Goal: Information Seeking & Learning: Learn about a topic

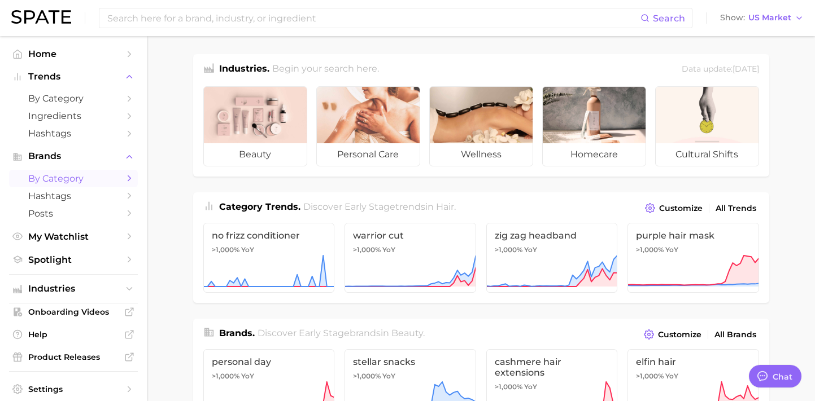
click at [122, 180] on link "by Category" at bounding box center [73, 179] width 129 height 18
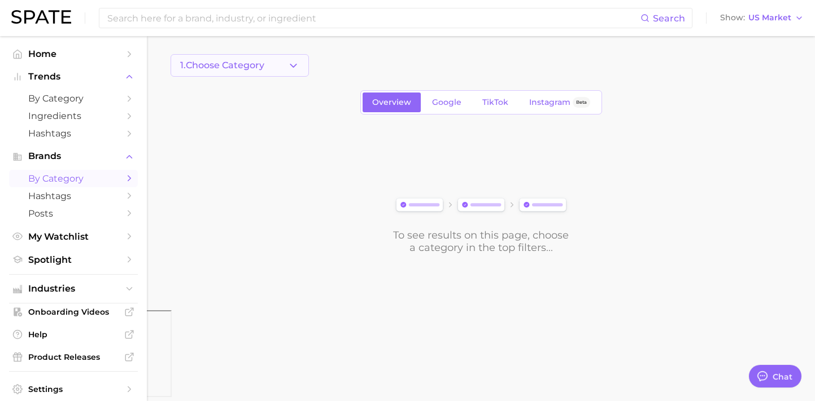
click at [281, 68] on button "1. Choose Category" at bounding box center [240, 65] width 138 height 23
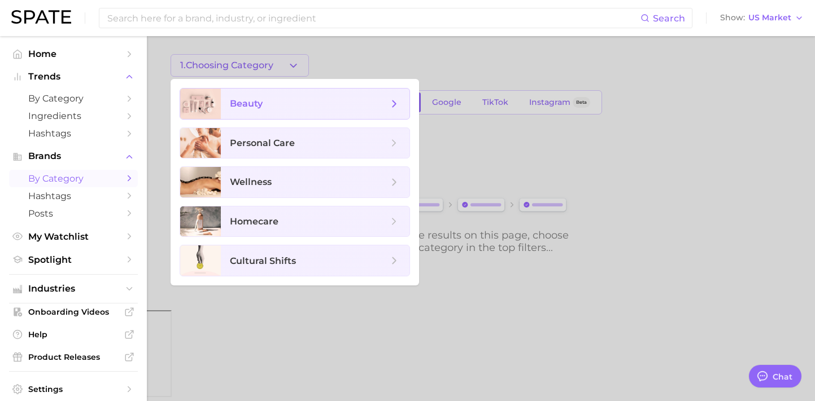
click at [390, 108] on icon at bounding box center [394, 104] width 12 height 12
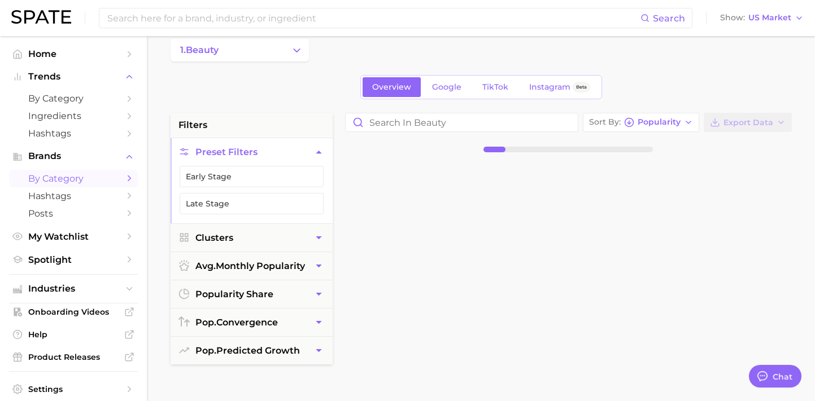
scroll to position [19, 0]
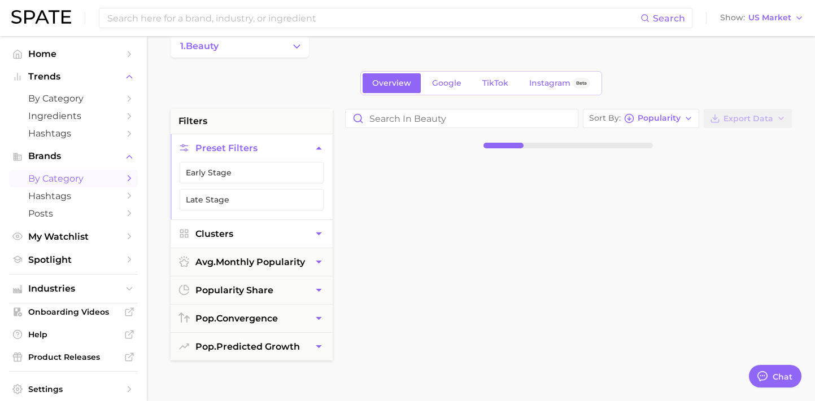
click at [320, 233] on icon "button" at bounding box center [319, 234] width 6 height 3
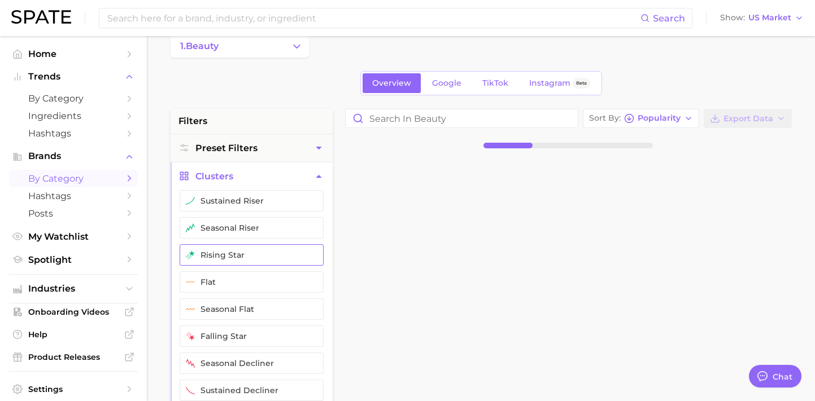
click at [283, 250] on button "rising star" at bounding box center [252, 254] width 144 height 21
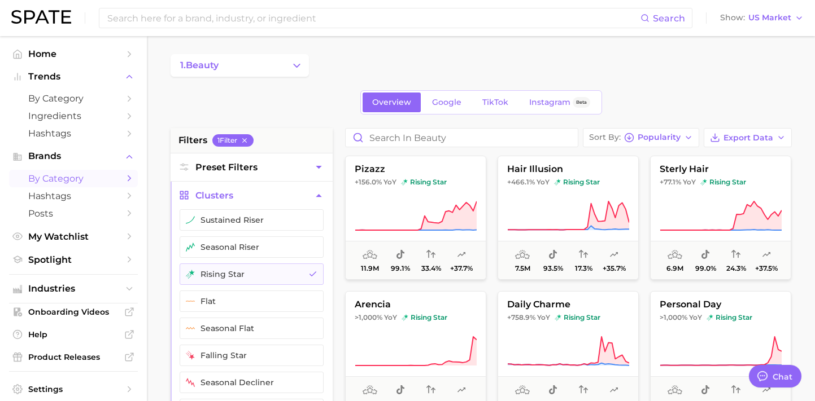
click at [317, 176] on button "Preset Filters" at bounding box center [252, 168] width 162 height 28
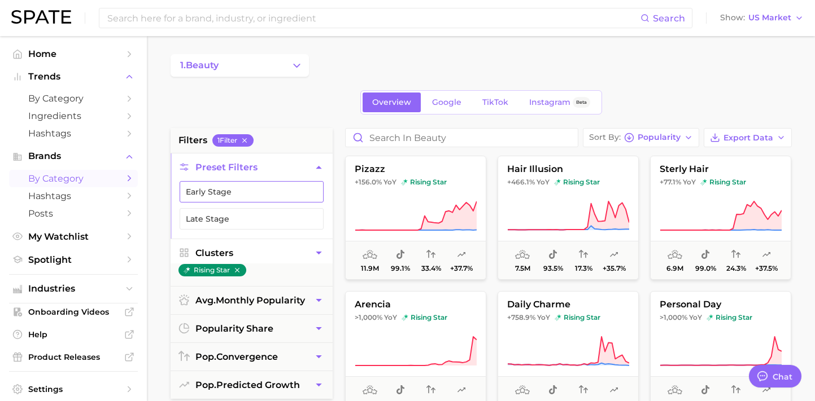
click at [282, 194] on button "Early Stage" at bounding box center [252, 191] width 144 height 21
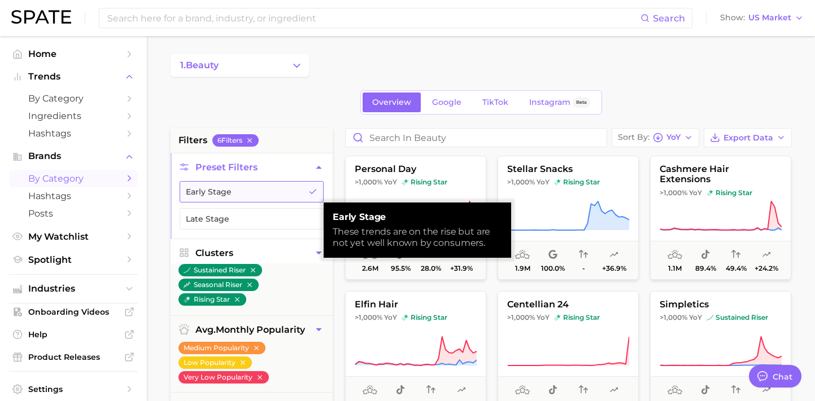
click at [282, 194] on button "Early Stage" at bounding box center [252, 191] width 144 height 21
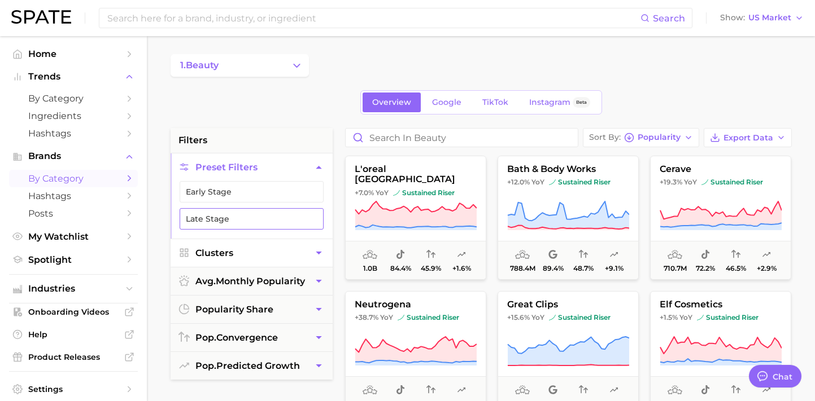
click at [282, 216] on button "Late Stage" at bounding box center [252, 218] width 144 height 21
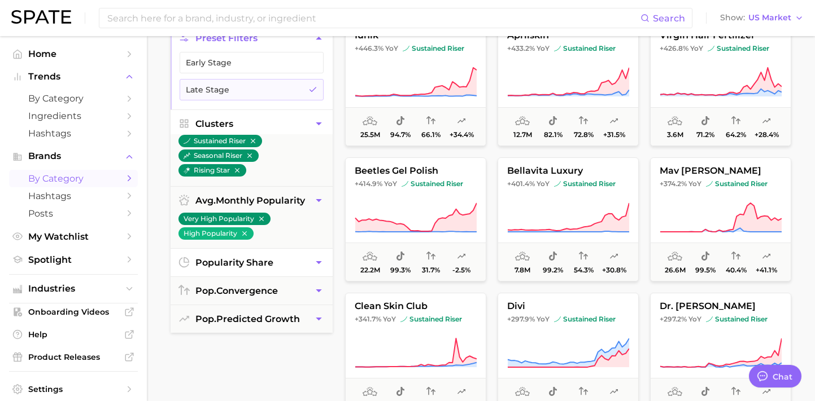
scroll to position [130, 0]
click at [313, 267] on icon "button" at bounding box center [319, 262] width 12 height 12
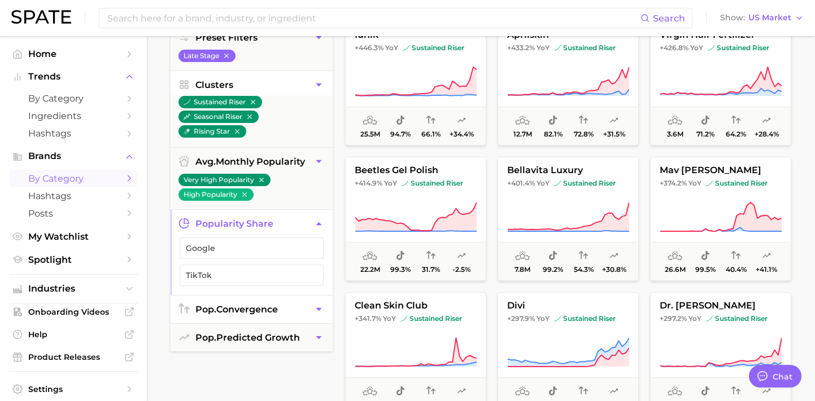
click at [322, 305] on icon "button" at bounding box center [319, 310] width 12 height 12
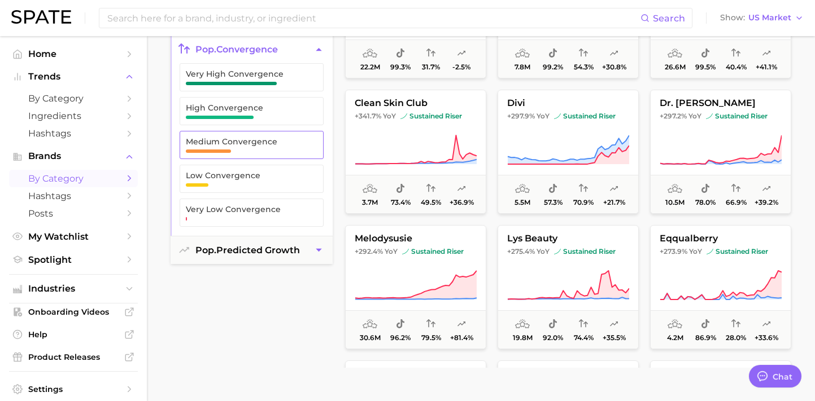
scroll to position [491, 0]
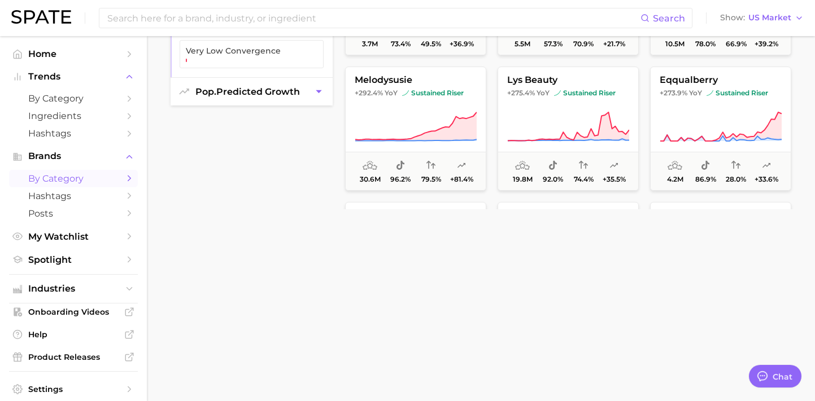
click at [317, 98] on button "pop. predicted growth" at bounding box center [252, 92] width 162 height 28
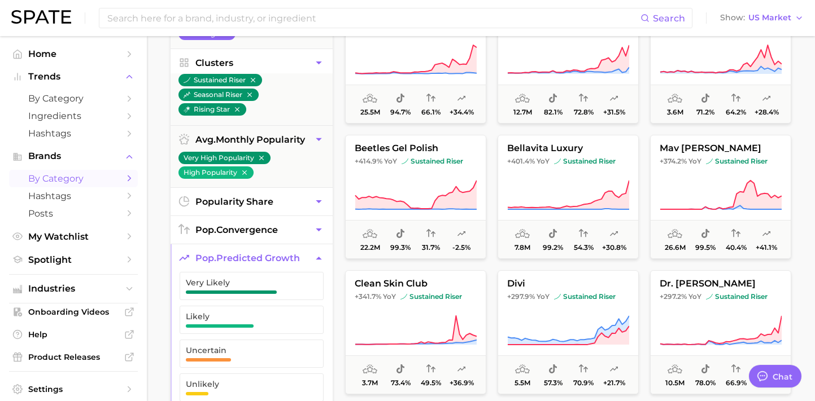
scroll to position [0, 0]
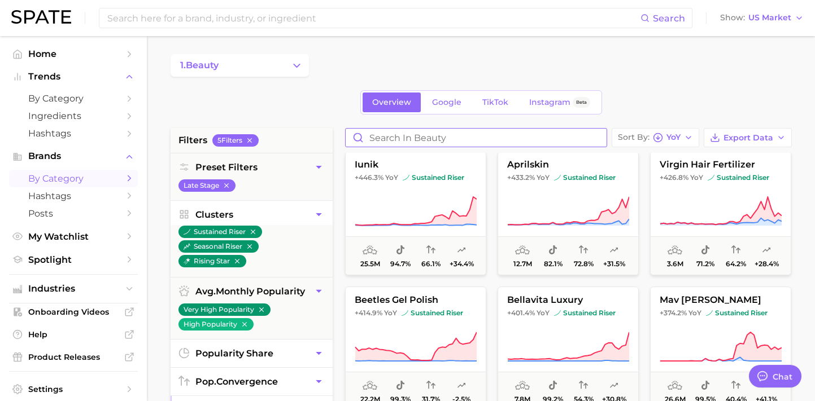
click at [445, 132] on input "Search in beauty" at bounding box center [476, 138] width 261 height 18
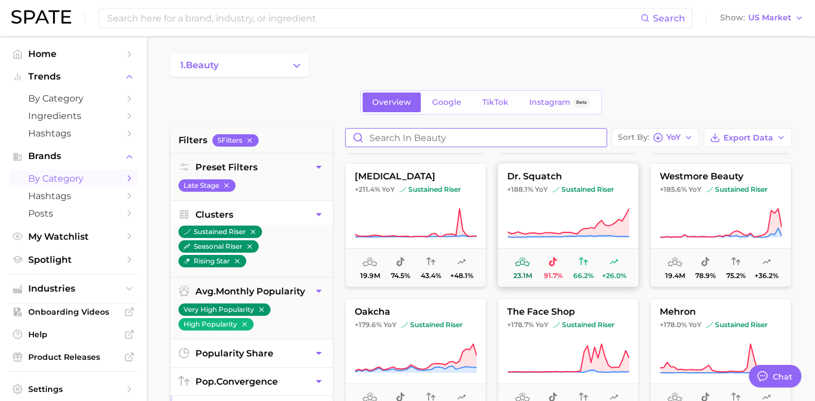
scroll to position [1622, 0]
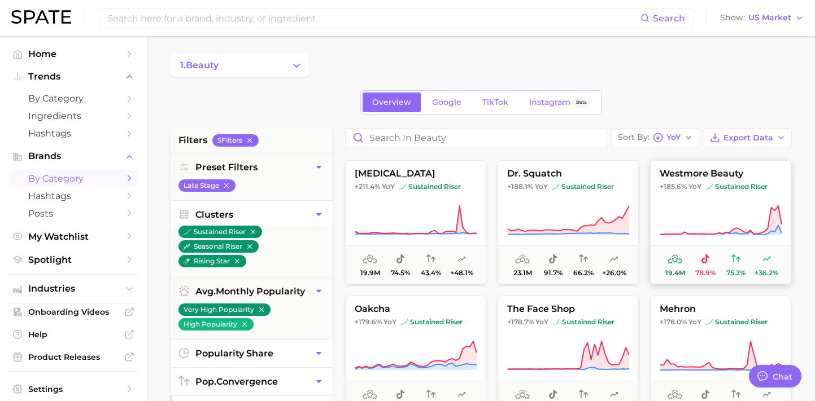
click at [706, 198] on button "westmore beauty +185.6% YoY sustained riser 19.4m 78.9% 75.2% +36.2%" at bounding box center [720, 222] width 141 height 124
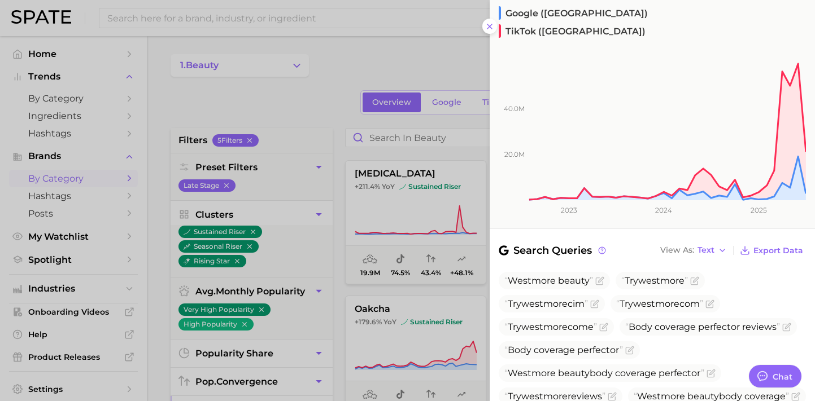
scroll to position [0, 0]
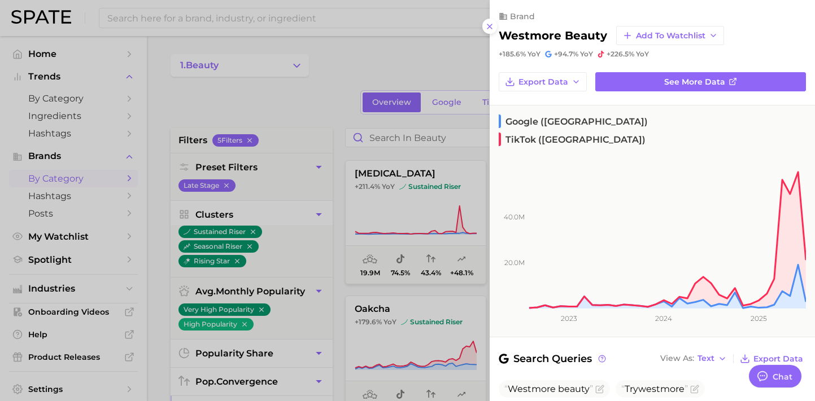
click at [562, 38] on h2 "westmore beauty" at bounding box center [553, 36] width 108 height 14
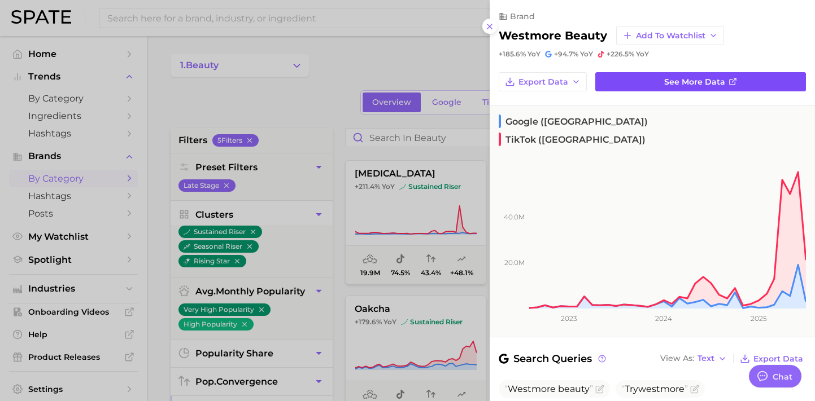
click at [653, 77] on link "See more data" at bounding box center [700, 81] width 211 height 19
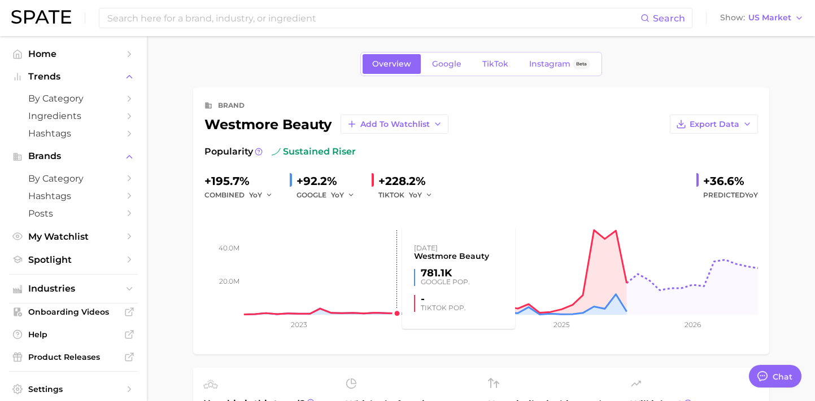
scroll to position [7, 0]
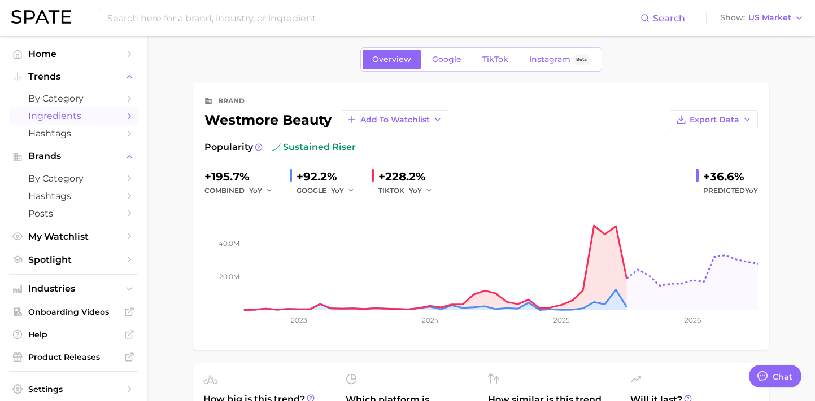
click at [103, 119] on span "Ingredients" at bounding box center [73, 116] width 90 height 11
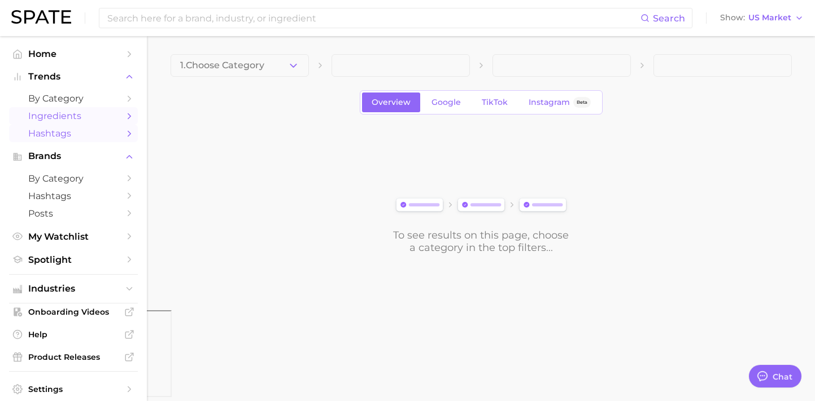
click at [133, 133] on icon "Sidebar" at bounding box center [129, 134] width 10 height 10
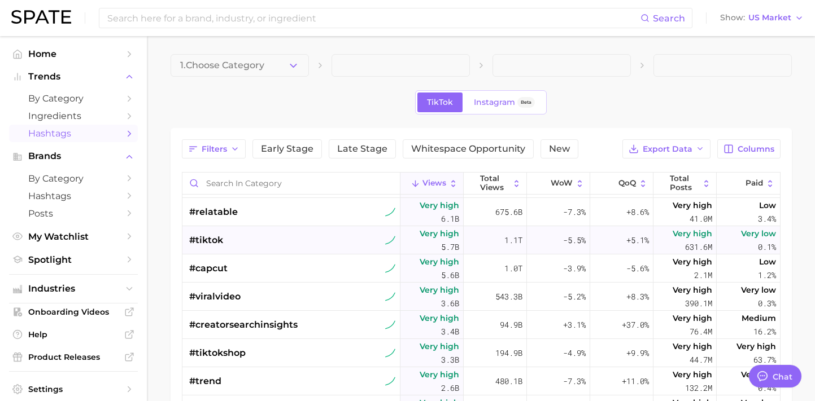
scroll to position [83, 0]
click at [94, 269] on link "Spotlight" at bounding box center [73, 260] width 129 height 18
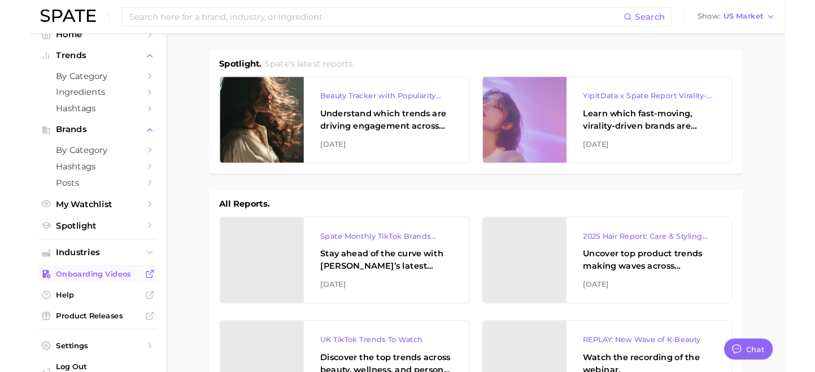
scroll to position [29, 0]
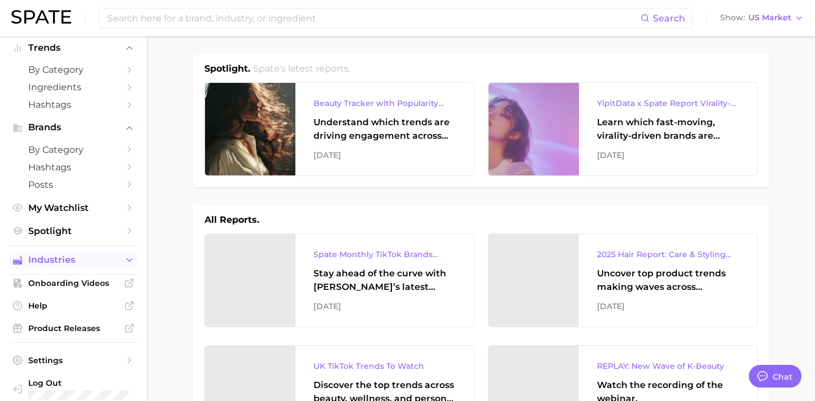
click at [119, 268] on button "Industries" at bounding box center [73, 260] width 129 height 17
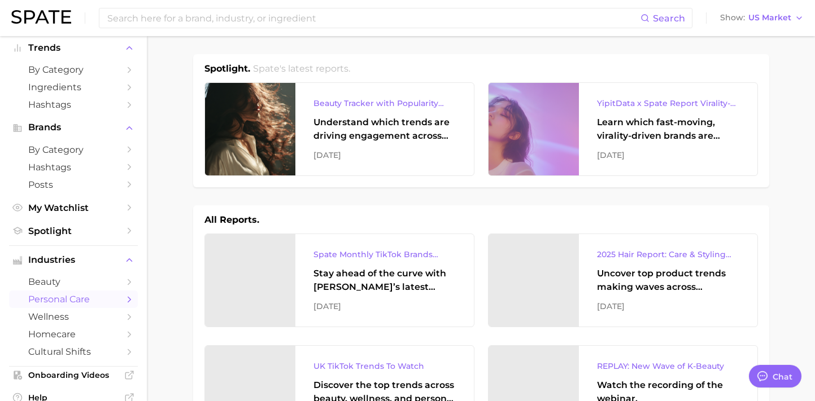
click at [130, 302] on polyline "Sidebar" at bounding box center [129, 299] width 3 height 5
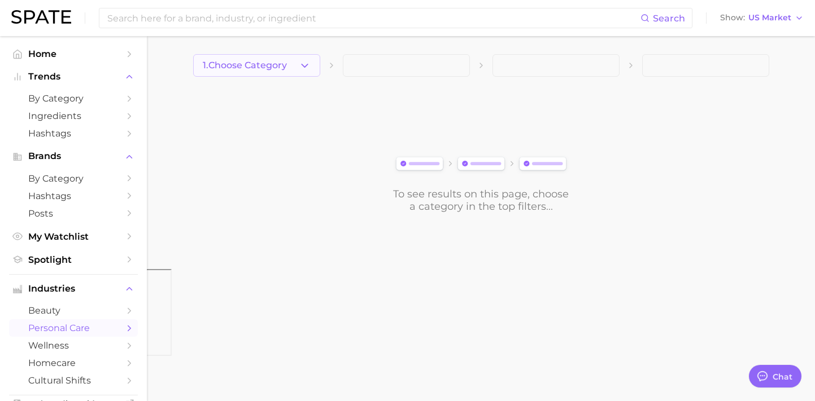
click at [306, 66] on icon "button" at bounding box center [305, 66] width 12 height 12
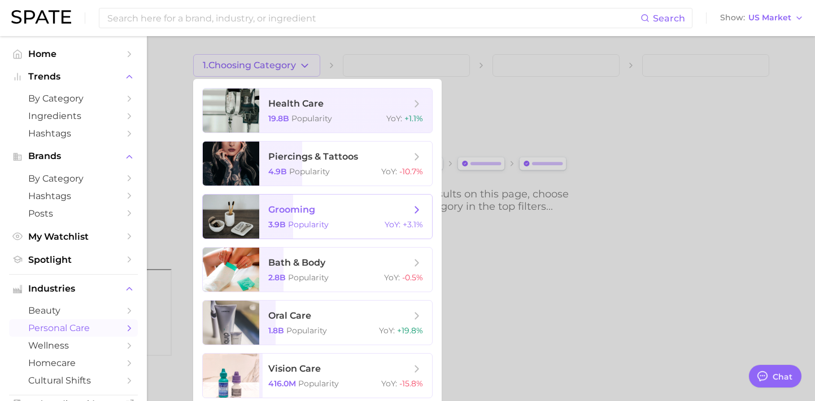
click at [416, 216] on span "grooming 3.9b Popularity YoY : +3.1%" at bounding box center [345, 217] width 173 height 44
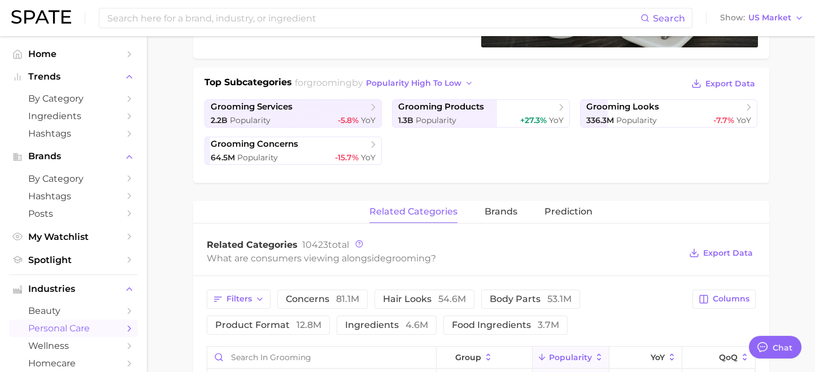
scroll to position [235, 0]
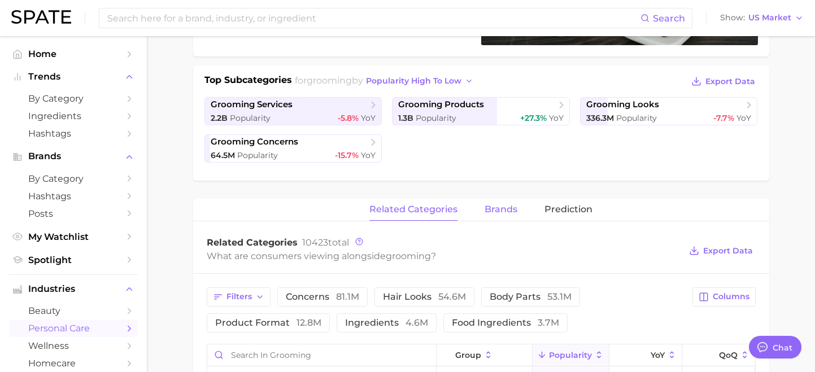
click at [505, 204] on span "brands" at bounding box center [500, 209] width 33 height 10
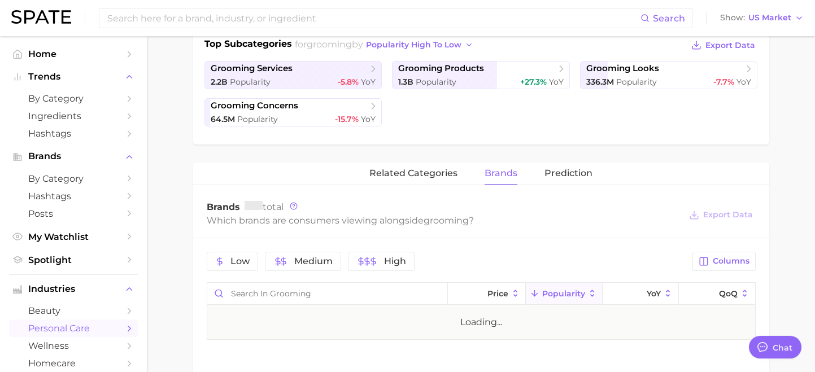
scroll to position [292, 0]
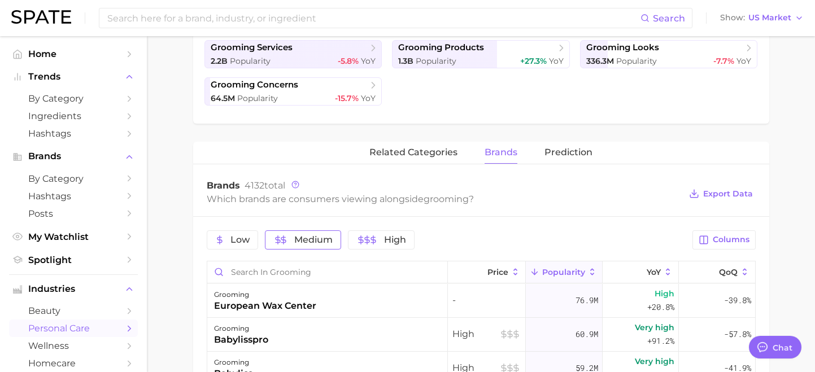
click at [281, 236] on icon "button" at bounding box center [283, 239] width 9 height 9
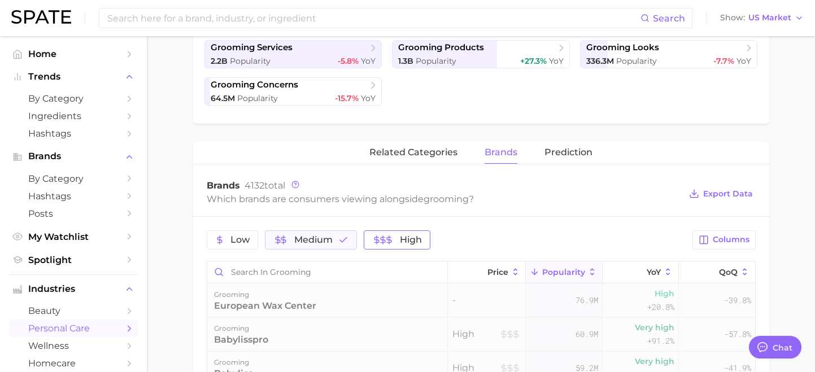
click at [377, 240] on line "button" at bounding box center [377, 239] width 0 height 8
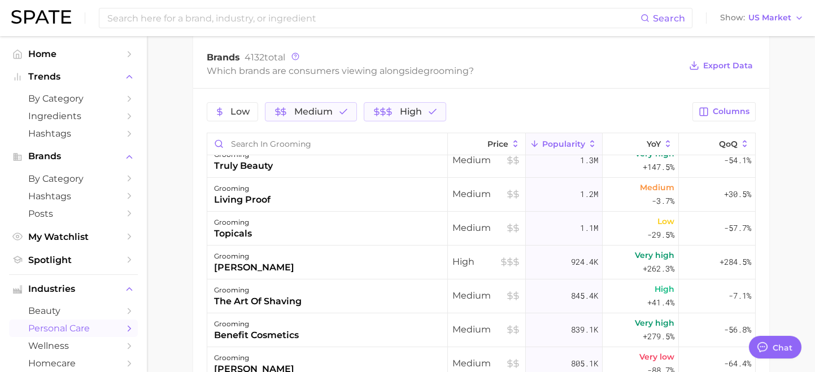
scroll to position [317, 0]
click at [709, 112] on button "Columns" at bounding box center [723, 111] width 63 height 19
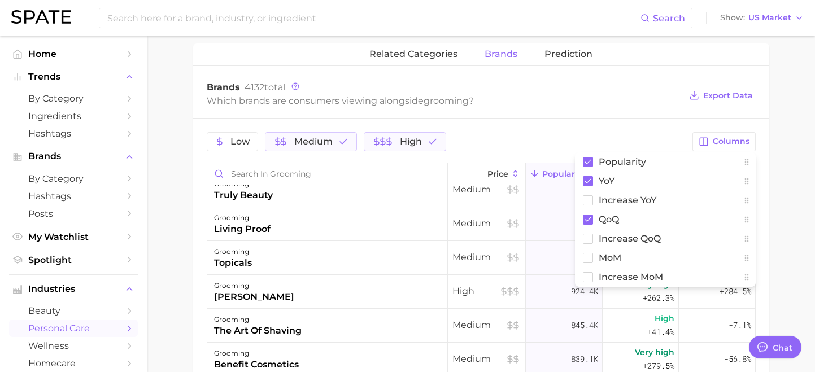
scroll to position [388, 0]
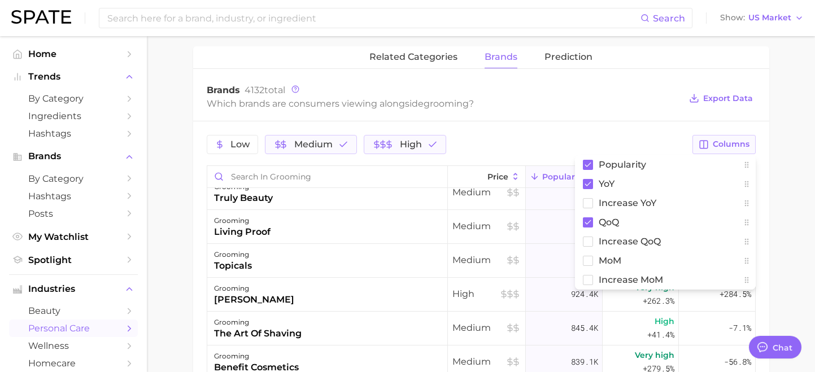
click at [718, 138] on button "Columns" at bounding box center [723, 144] width 63 height 19
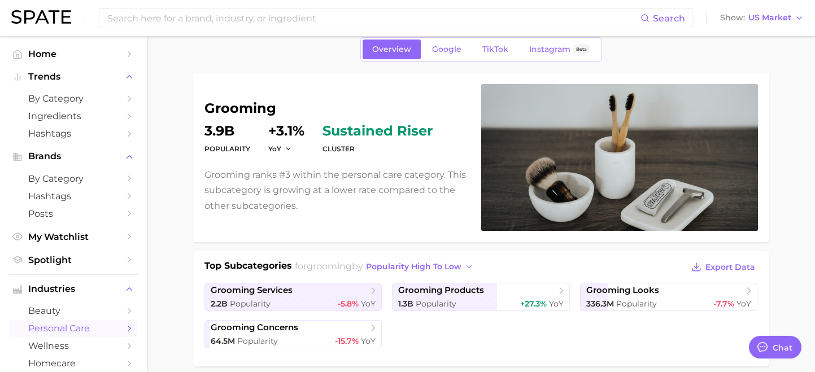
scroll to position [0, 0]
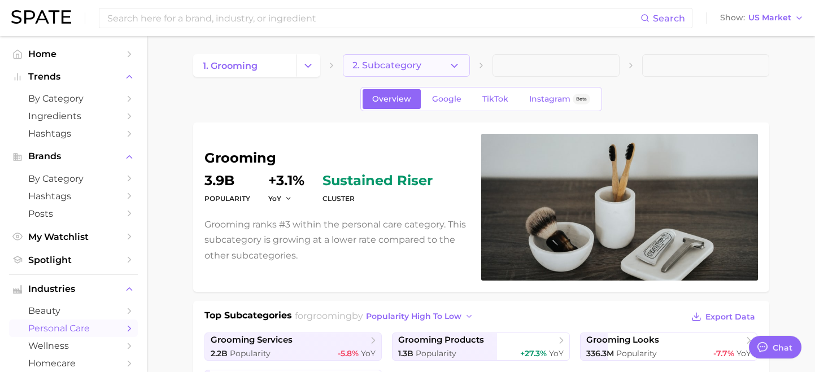
click at [451, 65] on icon "button" at bounding box center [454, 66] width 12 height 12
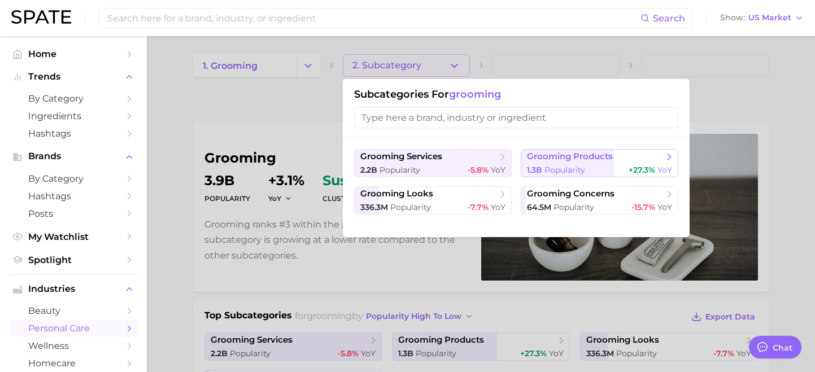
click at [669, 160] on icon at bounding box center [668, 156] width 11 height 11
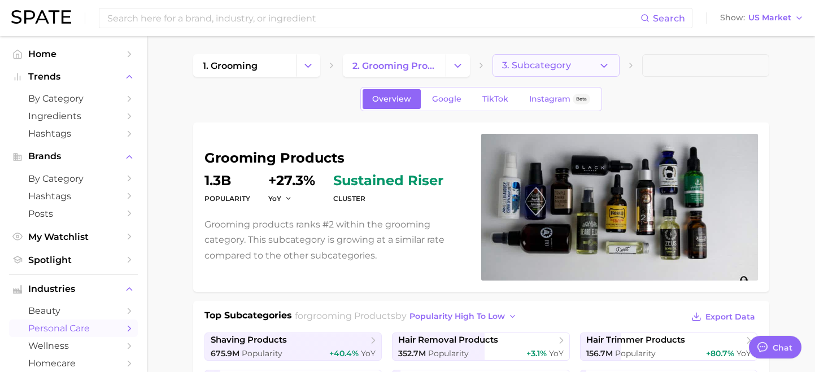
click at [603, 68] on icon "button" at bounding box center [604, 66] width 12 height 12
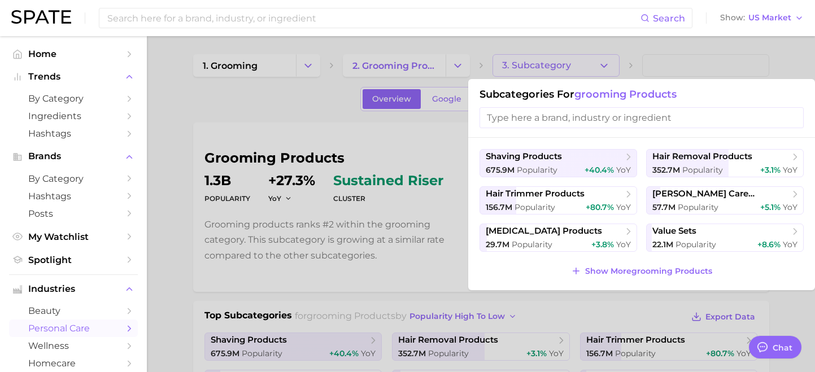
click at [662, 60] on div at bounding box center [407, 186] width 815 height 372
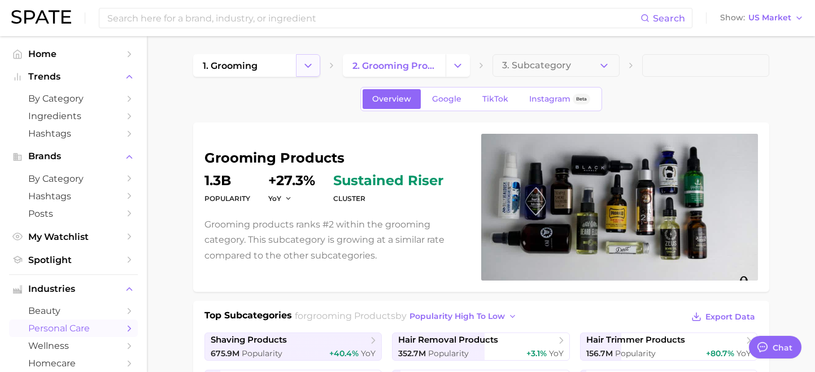
click at [308, 66] on polyline "Change Category" at bounding box center [308, 65] width 6 height 3
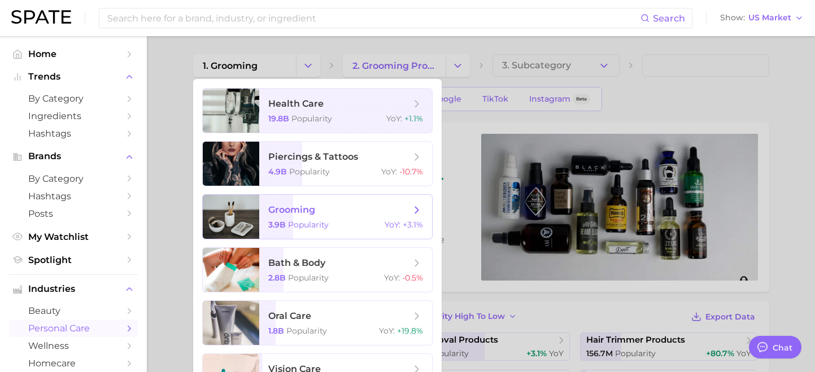
scroll to position [25, 0]
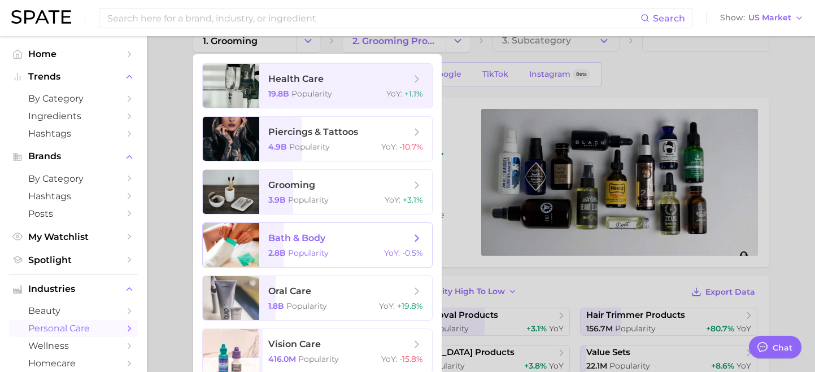
click at [411, 234] on icon at bounding box center [416, 238] width 12 height 12
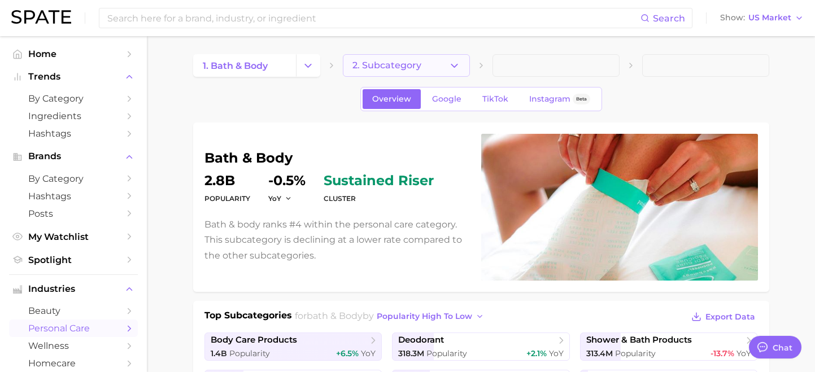
click at [458, 72] on button "2. Subcategory" at bounding box center [406, 65] width 127 height 23
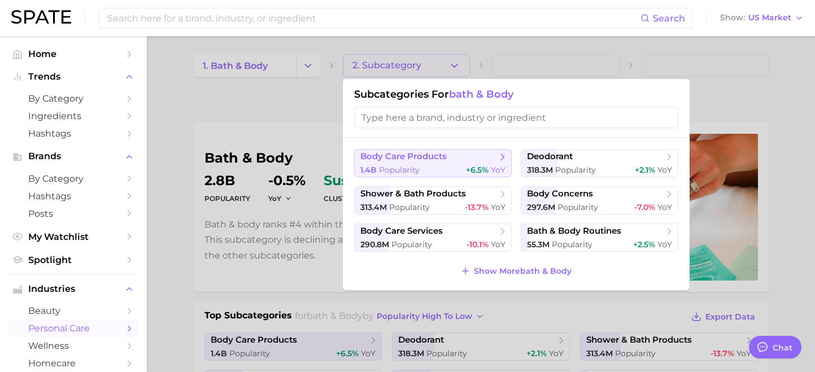
click at [504, 158] on icon at bounding box center [502, 156] width 11 height 11
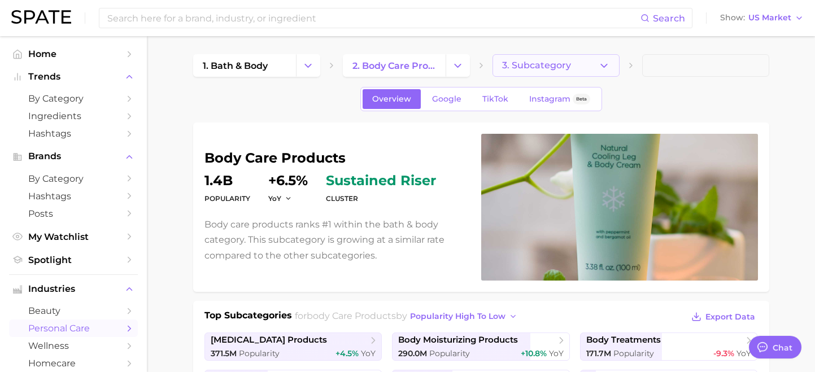
click at [609, 67] on icon "button" at bounding box center [604, 66] width 12 height 12
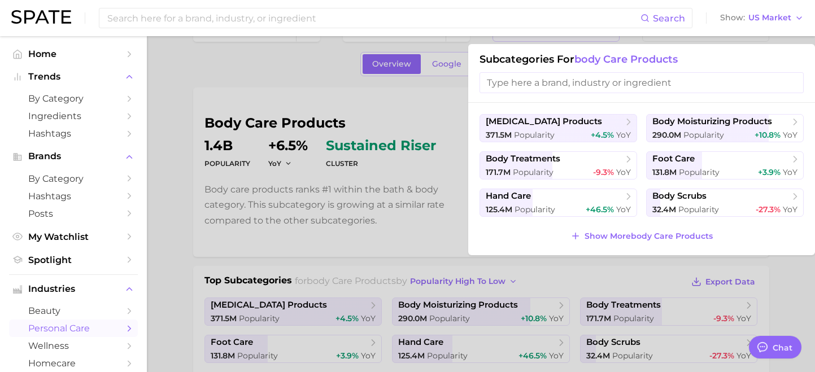
scroll to position [38, 0]
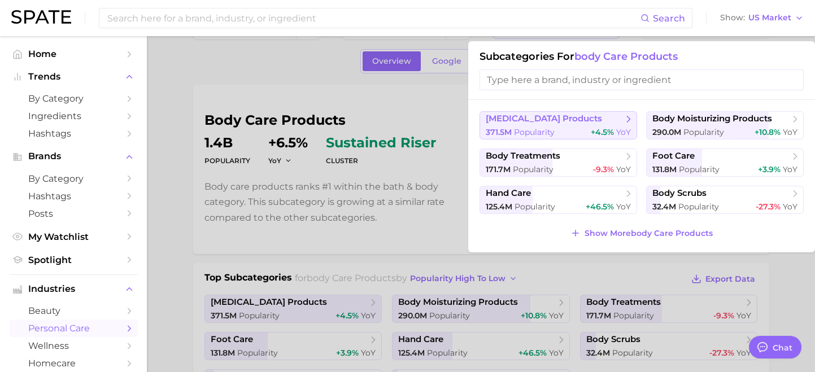
click at [628, 120] on polyline at bounding box center [628, 119] width 3 height 6
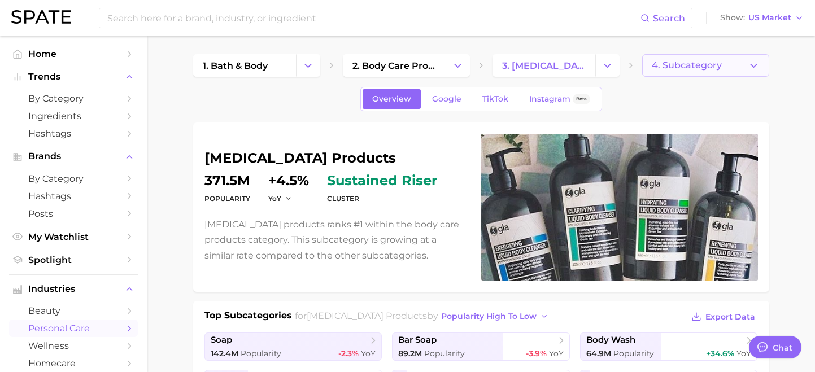
click at [711, 62] on span "4. Subcategory" at bounding box center [687, 65] width 70 height 10
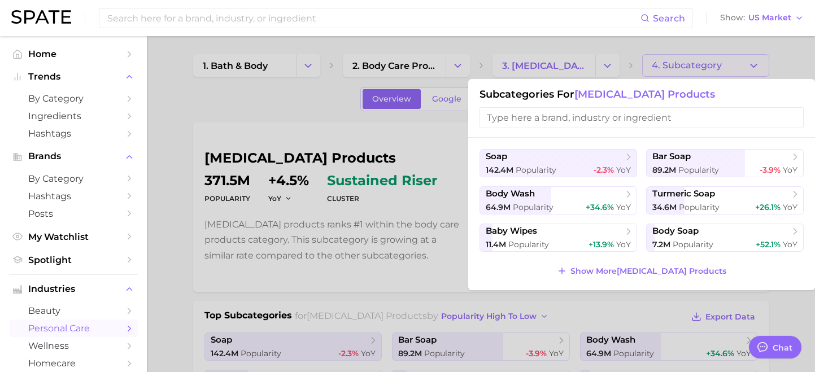
click at [598, 65] on div at bounding box center [407, 186] width 815 height 372
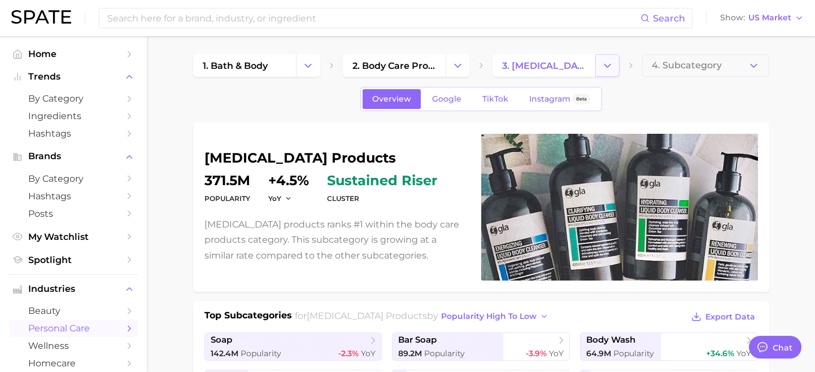
click at [605, 66] on icon "Change Category" at bounding box center [607, 66] width 12 height 12
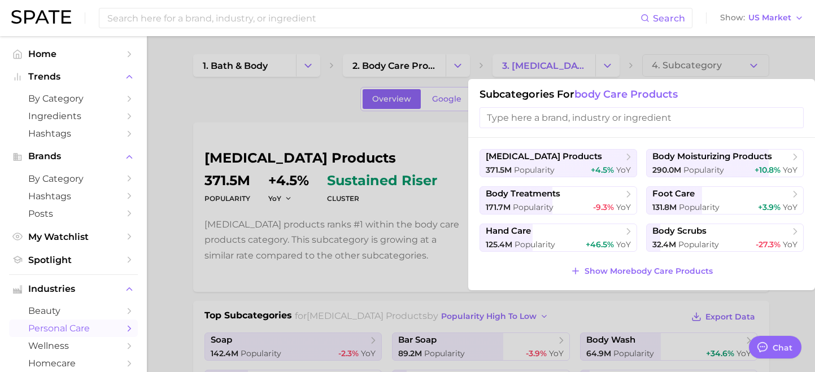
click at [474, 66] on div at bounding box center [407, 186] width 815 height 372
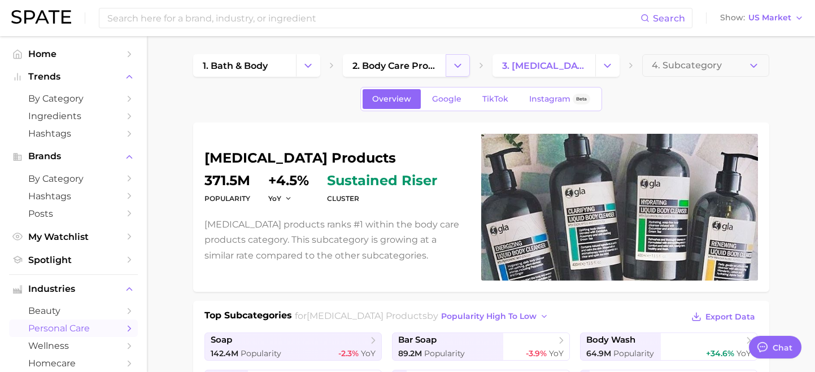
click at [458, 62] on icon "Change Category" at bounding box center [458, 66] width 12 height 12
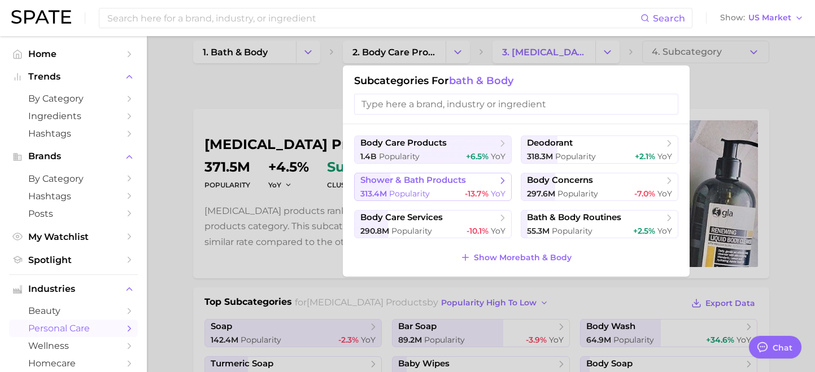
scroll to position [15, 0]
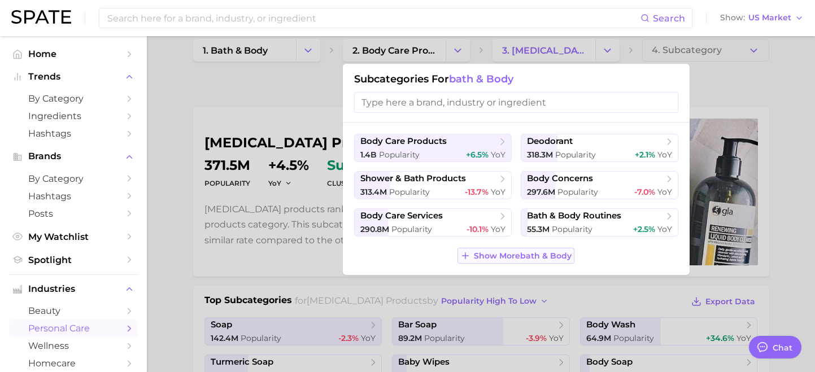
click at [506, 258] on span "Show More bath & body" at bounding box center [523, 256] width 98 height 10
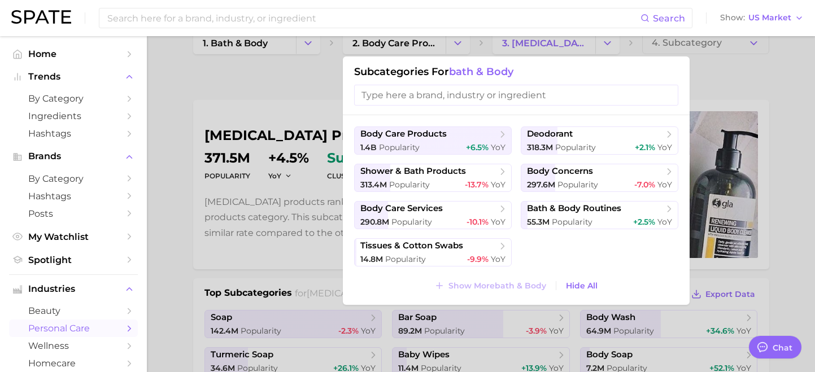
scroll to position [25, 0]
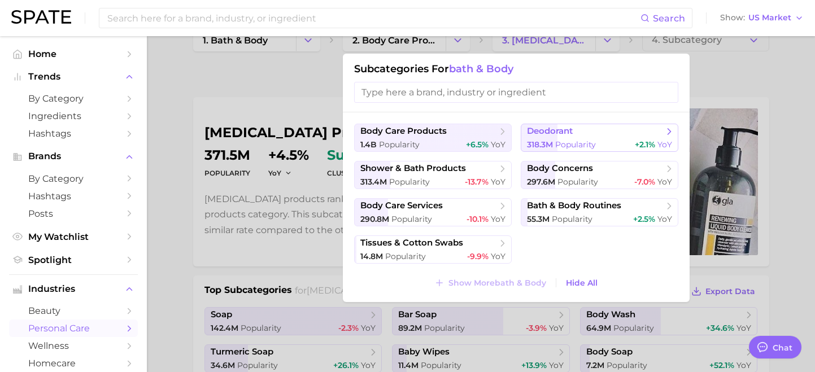
click at [641, 139] on span "+2.1% YoY" at bounding box center [653, 144] width 37 height 11
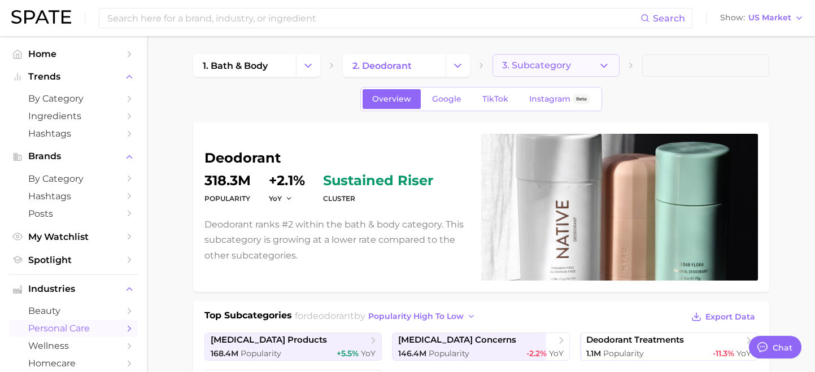
click at [598, 66] on icon "button" at bounding box center [604, 66] width 12 height 12
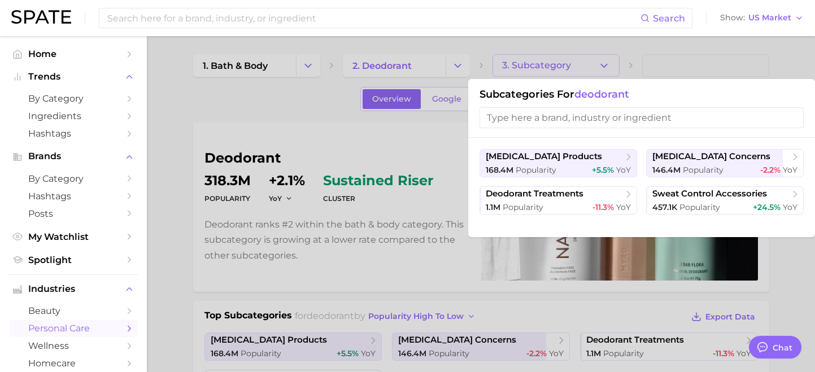
click at [432, 143] on div at bounding box center [407, 186] width 815 height 372
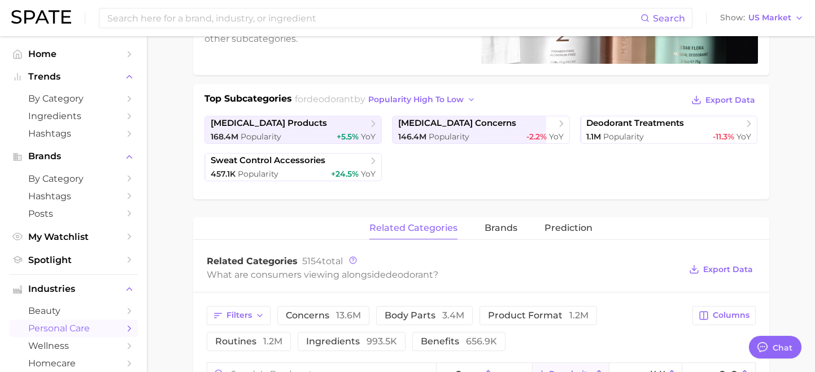
scroll to position [246, 0]
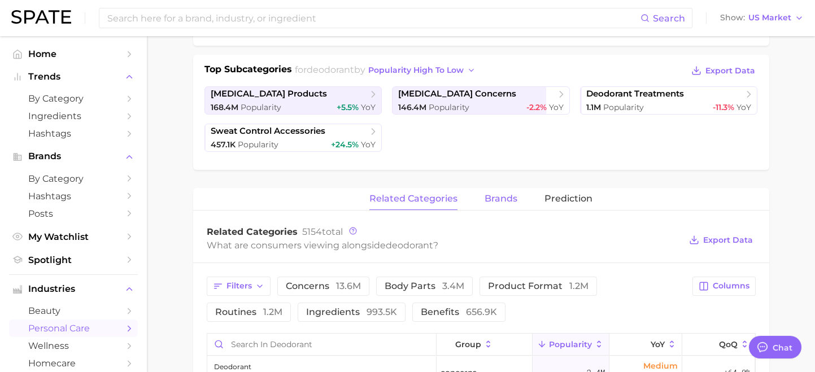
click at [495, 204] on button "brands" at bounding box center [500, 199] width 33 height 22
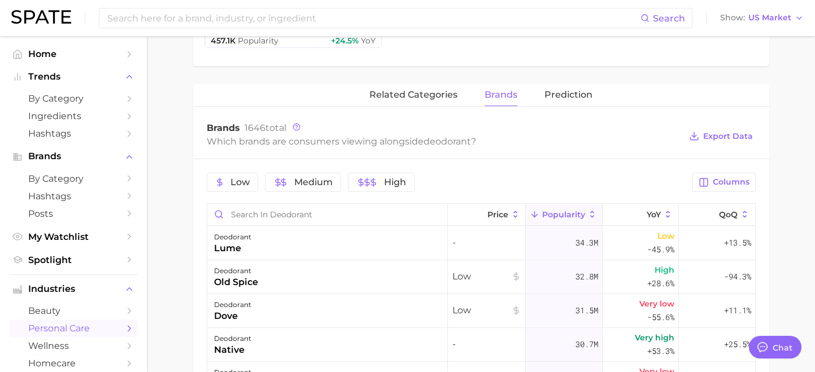
scroll to position [10, 0]
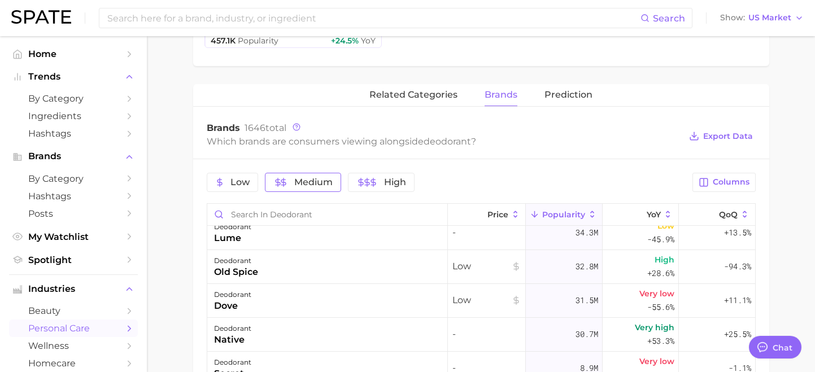
click at [322, 185] on span "Medium" at bounding box center [313, 182] width 38 height 9
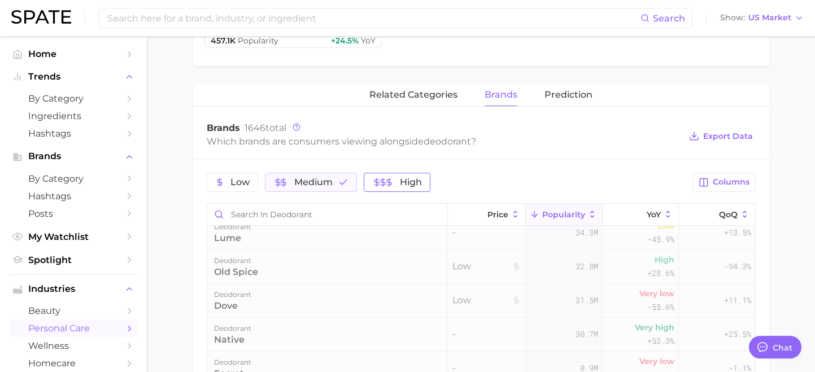
scroll to position [0, 0]
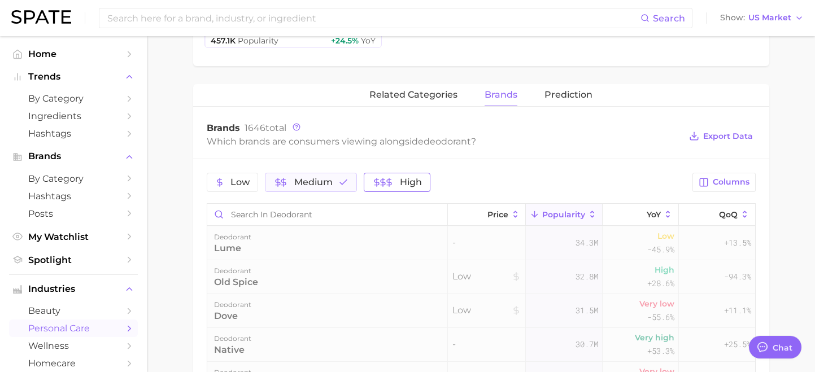
click at [384, 185] on icon "button" at bounding box center [388, 182] width 9 height 9
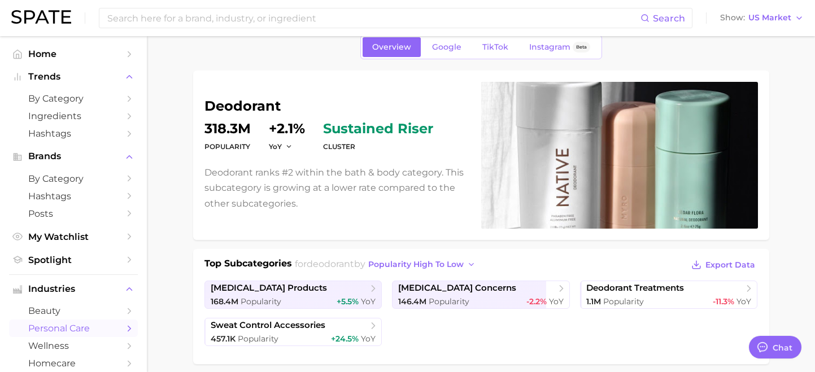
scroll to position [55, 0]
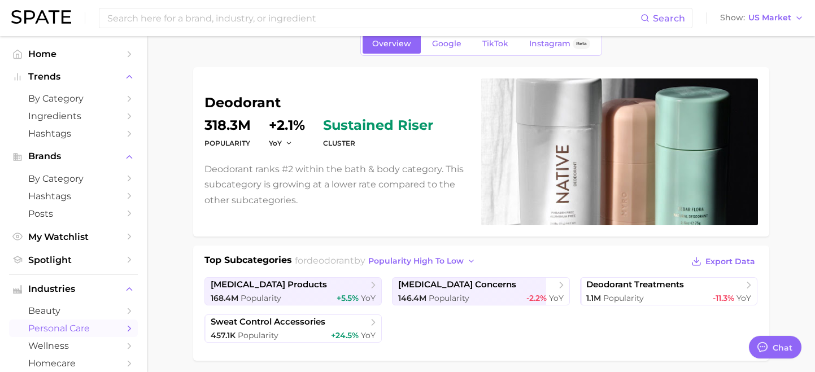
click at [381, 125] on span "sustained riser" at bounding box center [378, 126] width 110 height 14
click at [352, 132] on span "sustained riser" at bounding box center [378, 126] width 110 height 14
click at [352, 136] on div "cluster sustained riser" at bounding box center [378, 135] width 110 height 32
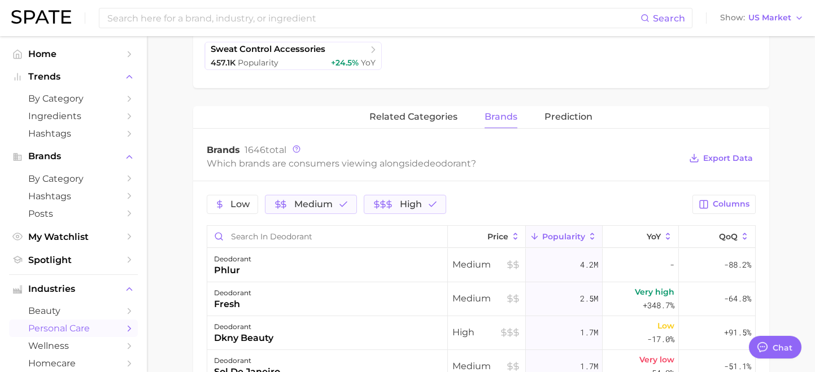
scroll to position [375, 0]
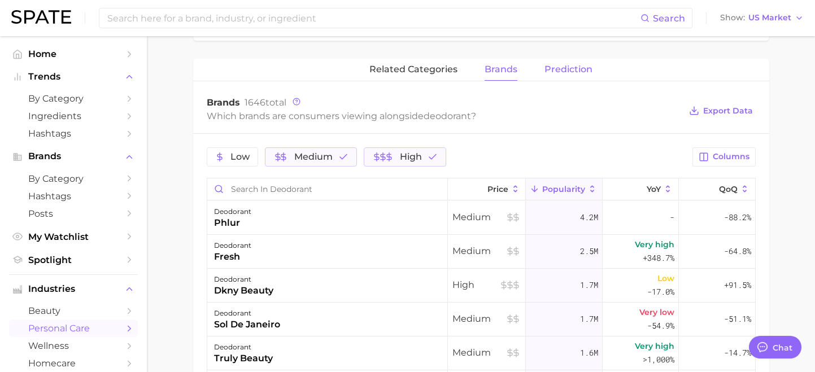
click at [553, 73] on span "Prediction" at bounding box center [568, 69] width 48 height 10
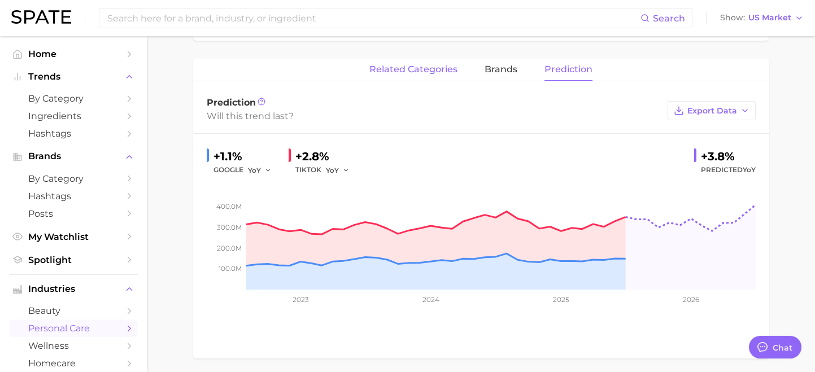
click at [425, 71] on span "related categories" at bounding box center [413, 69] width 88 height 10
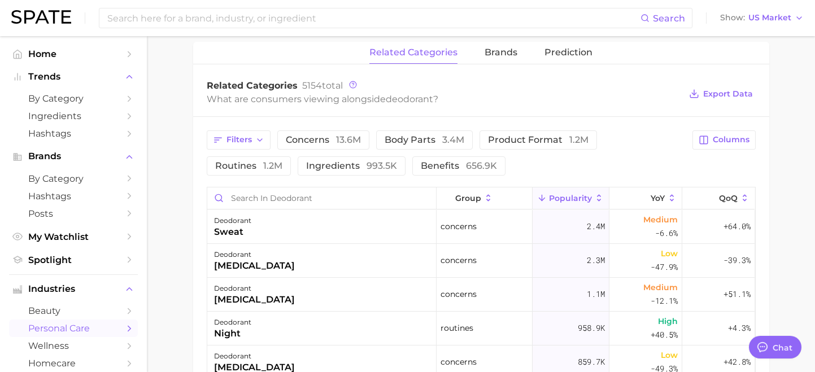
scroll to position [391, 0]
click at [503, 60] on button "brands" at bounding box center [500, 54] width 33 height 22
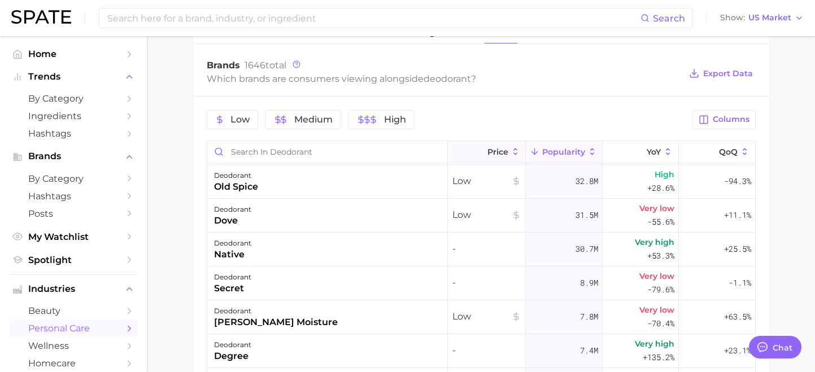
scroll to position [0, 0]
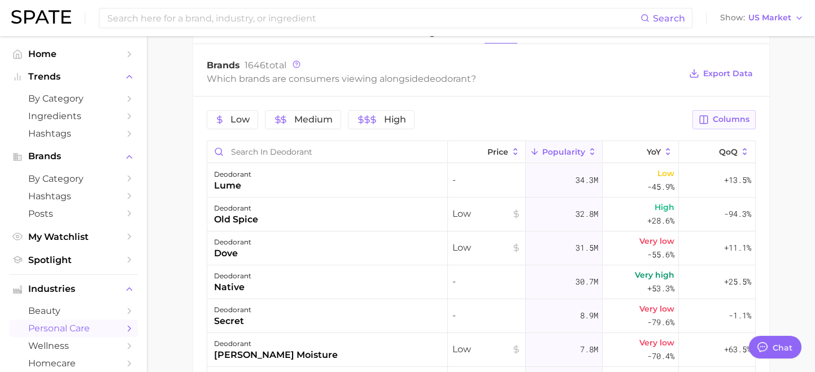
click at [750, 120] on button "Columns" at bounding box center [723, 119] width 63 height 19
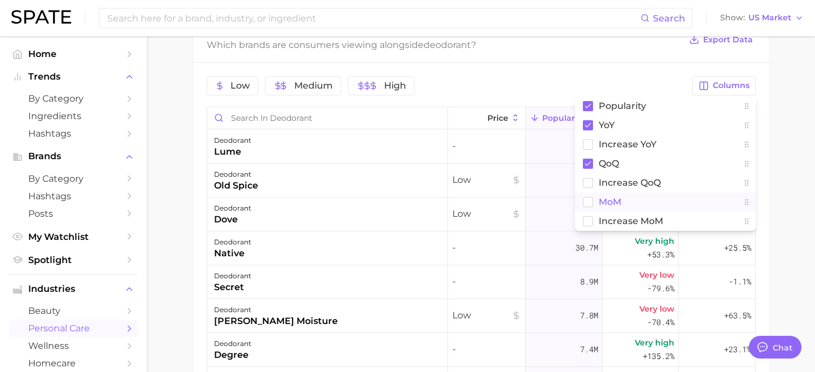
scroll to position [462, 0]
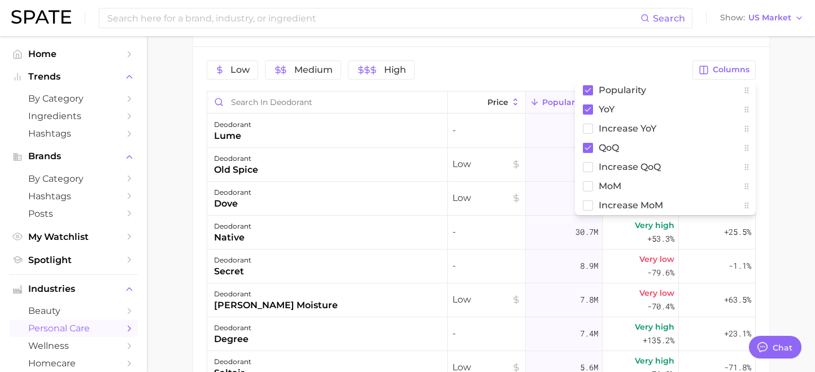
click at [521, 49] on div "Low Medium High Columns Popularity YoY Increase YoY QoQ Increase QoQ MoM Increa…" at bounding box center [481, 262] width 576 height 430
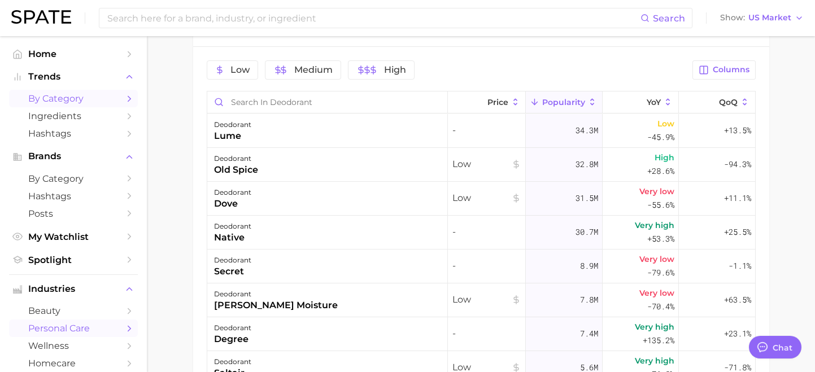
click at [130, 102] on icon "Sidebar" at bounding box center [129, 99] width 10 height 10
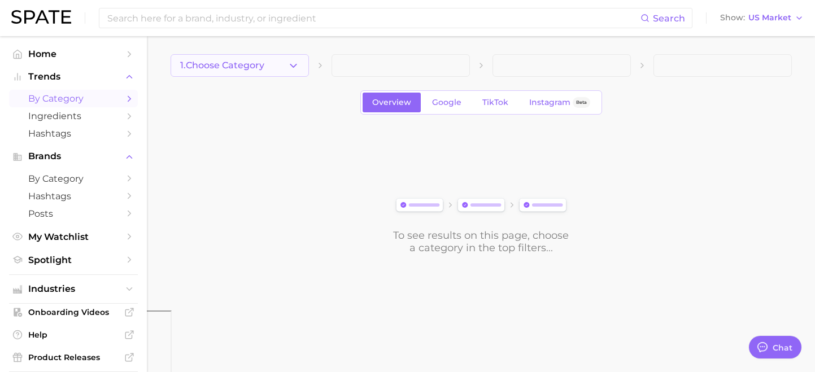
click at [295, 65] on icon "button" at bounding box center [293, 66] width 12 height 12
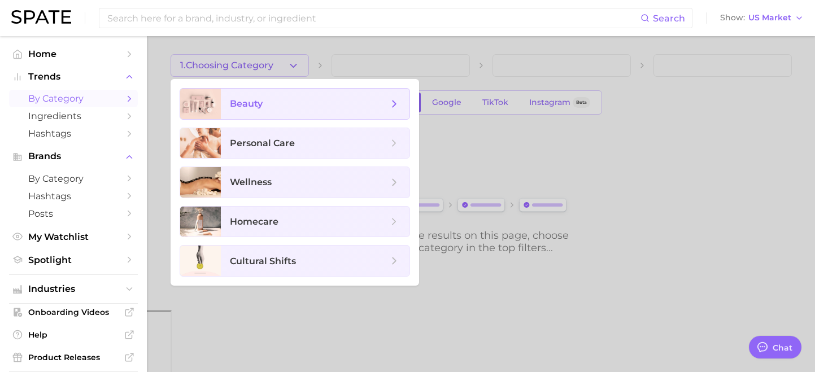
click at [386, 99] on span "beauty" at bounding box center [309, 104] width 158 height 12
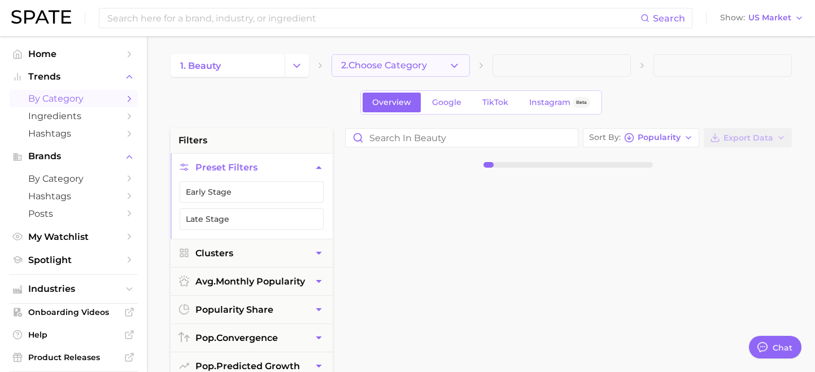
click at [456, 68] on icon "button" at bounding box center [454, 66] width 12 height 12
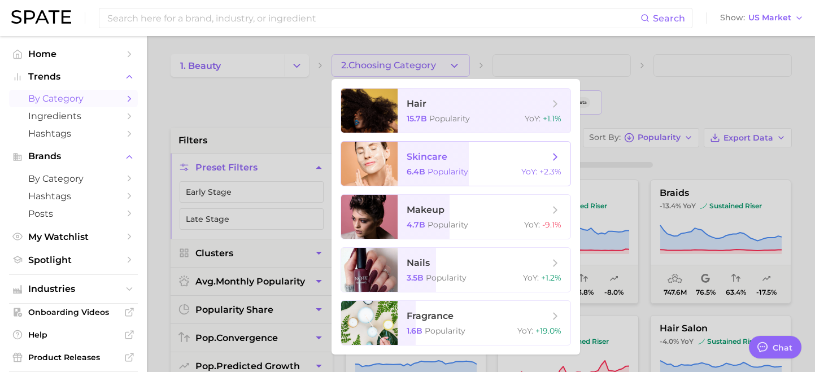
click at [549, 155] on icon at bounding box center [555, 157] width 12 height 12
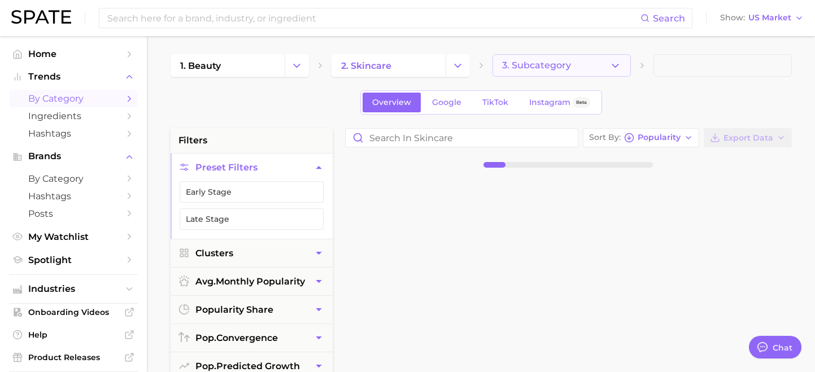
click at [596, 67] on button "3. Subcategory" at bounding box center [561, 65] width 138 height 23
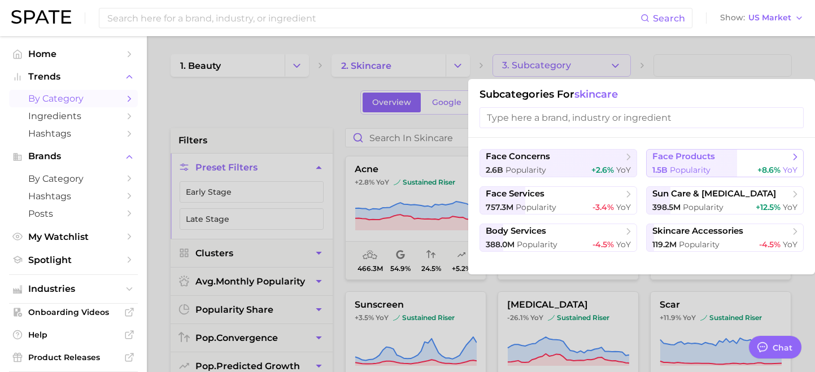
click at [792, 155] on icon at bounding box center [794, 156] width 11 height 11
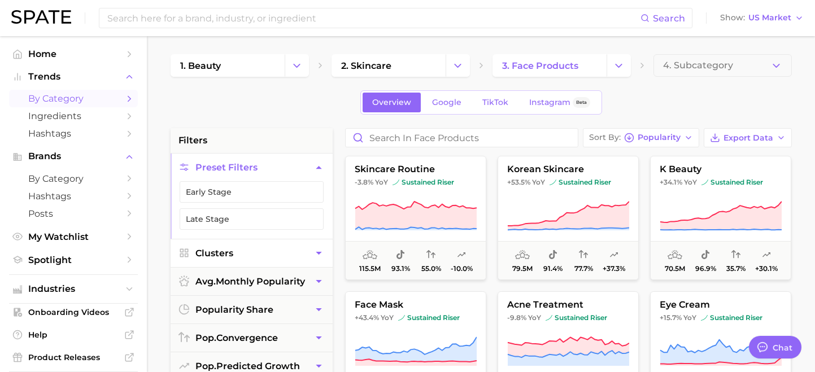
click at [299, 260] on button "Clusters" at bounding box center [252, 253] width 162 height 28
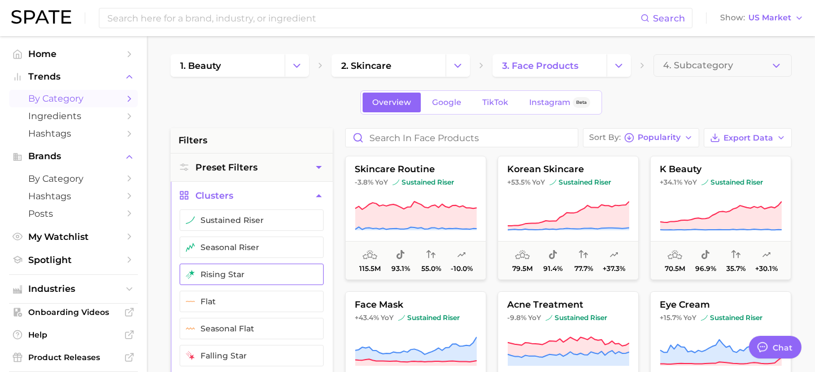
click at [283, 269] on button "rising star" at bounding box center [252, 274] width 144 height 21
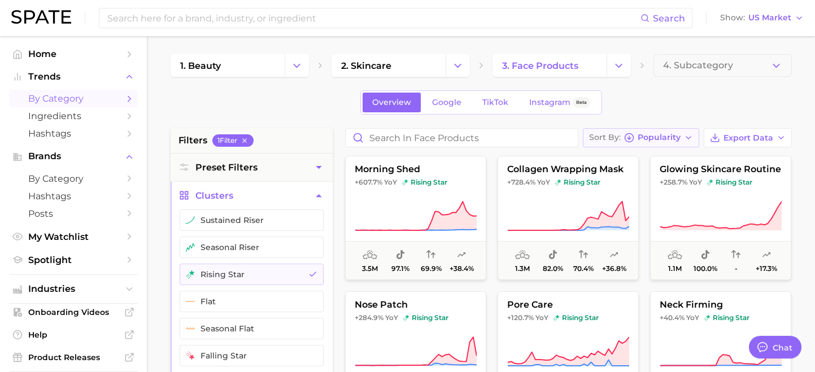
click at [682, 133] on button "Sort By Popularity" at bounding box center [641, 137] width 116 height 19
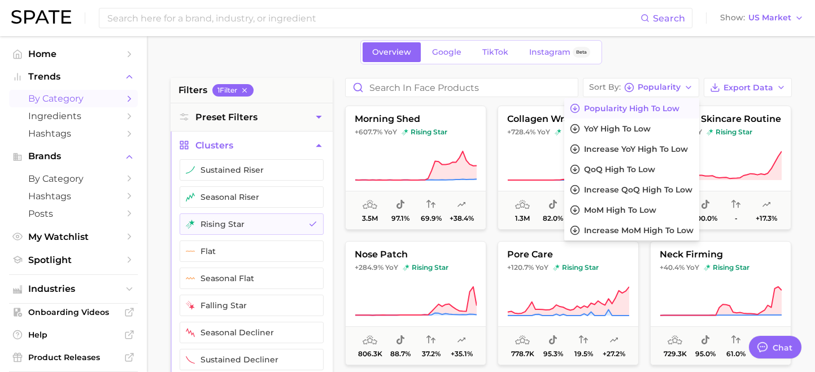
scroll to position [52, 0]
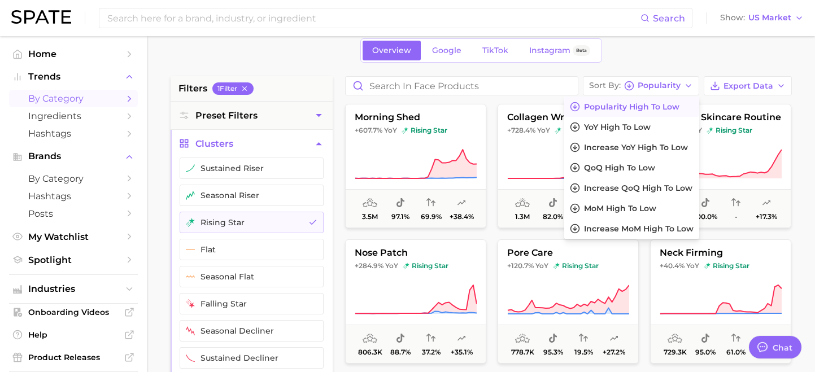
click at [659, 54] on div "Overview Google TikTok Instagram Beta" at bounding box center [481, 50] width 621 height 24
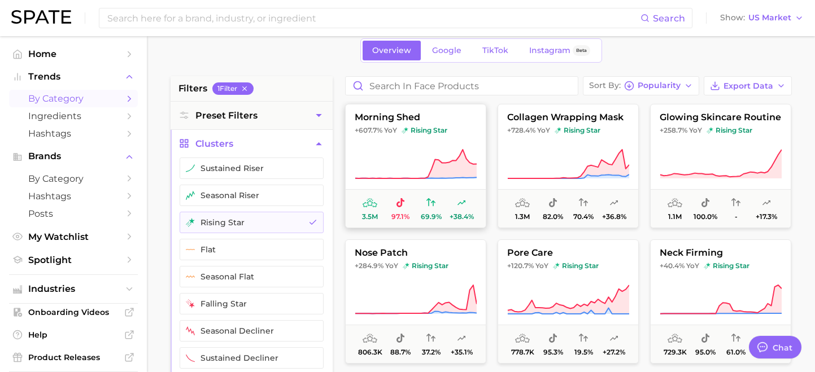
scroll to position [0, 0]
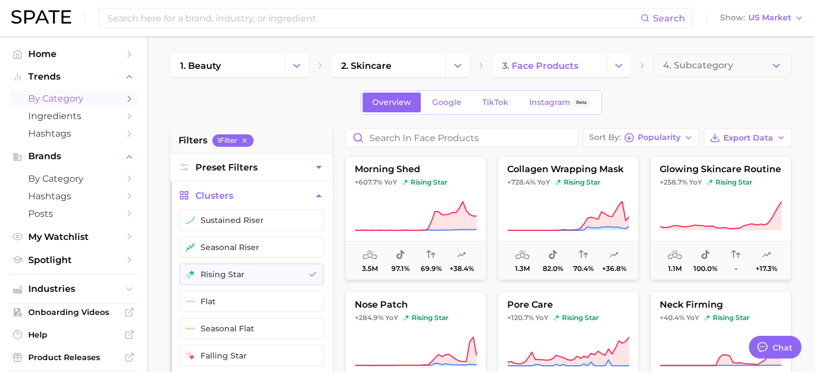
click at [318, 171] on icon "button" at bounding box center [319, 167] width 12 height 12
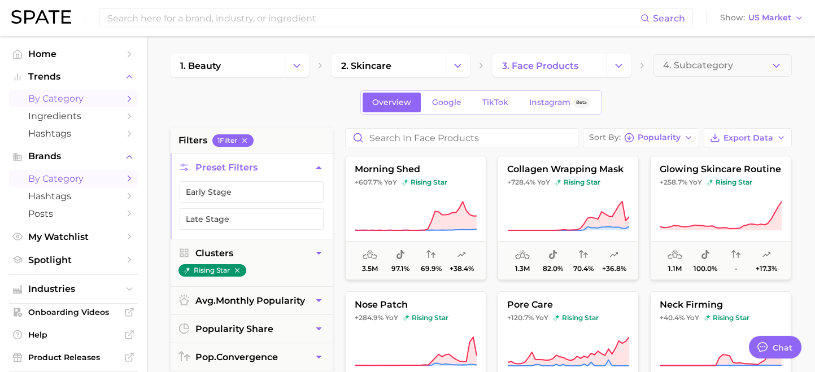
scroll to position [12, 0]
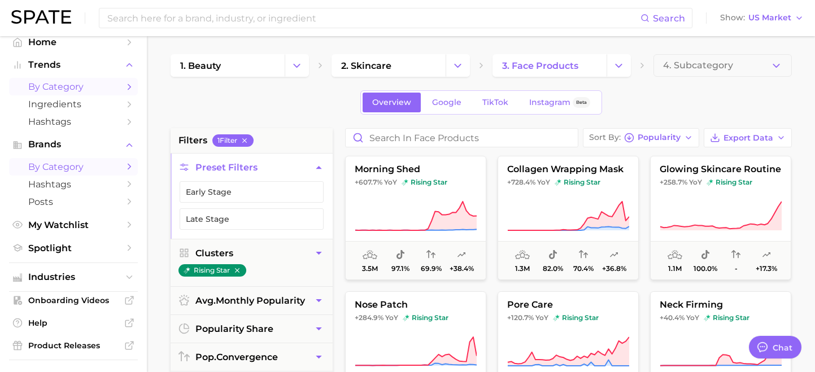
click at [126, 169] on icon "Sidebar" at bounding box center [129, 166] width 10 height 10
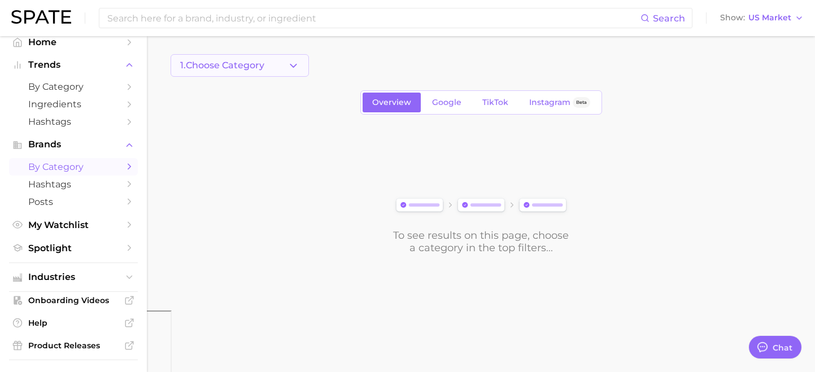
click at [290, 60] on icon "button" at bounding box center [293, 66] width 12 height 12
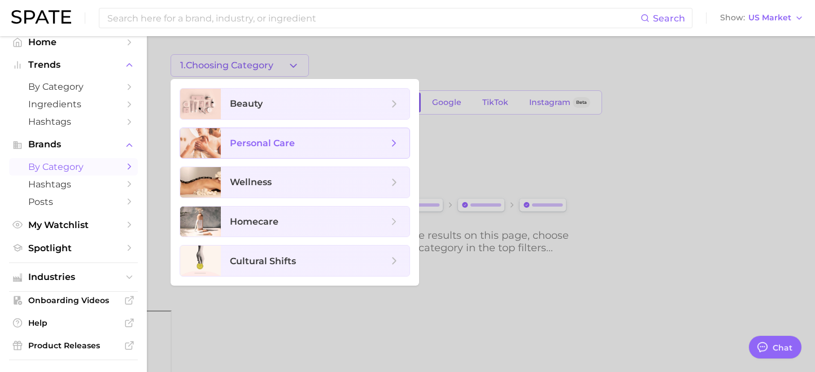
click at [396, 142] on icon at bounding box center [394, 143] width 12 height 12
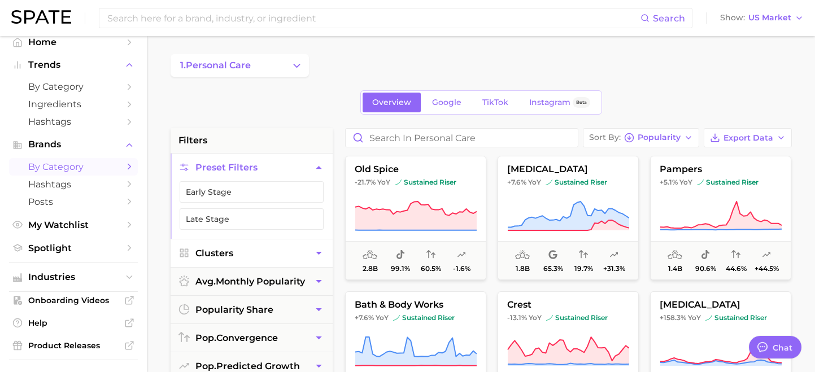
click at [305, 251] on button "Clusters" at bounding box center [252, 253] width 162 height 28
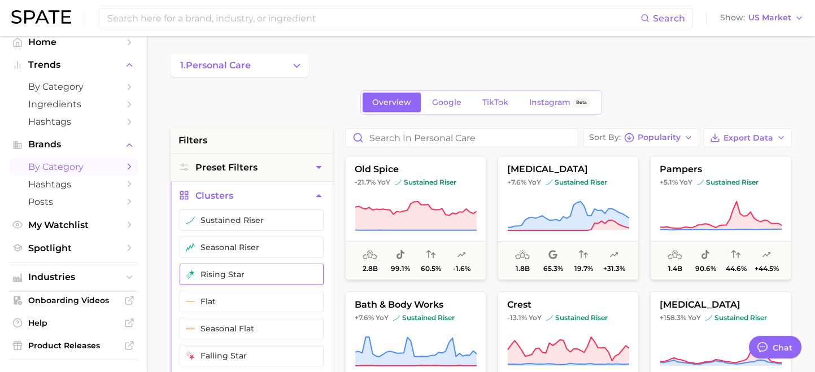
click at [287, 268] on button "rising star" at bounding box center [252, 274] width 144 height 21
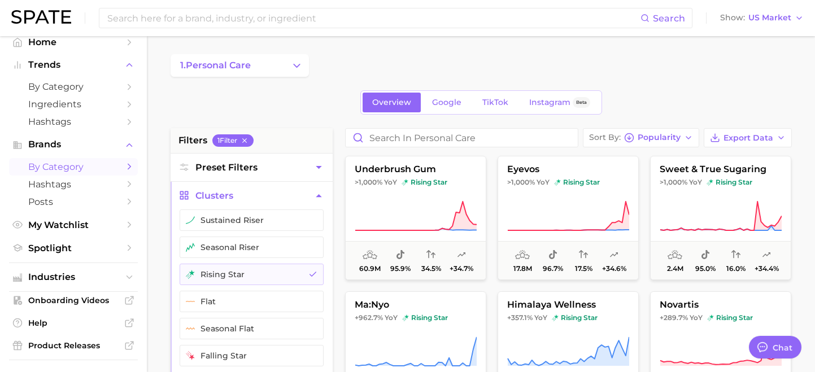
click at [324, 171] on icon "button" at bounding box center [319, 167] width 12 height 12
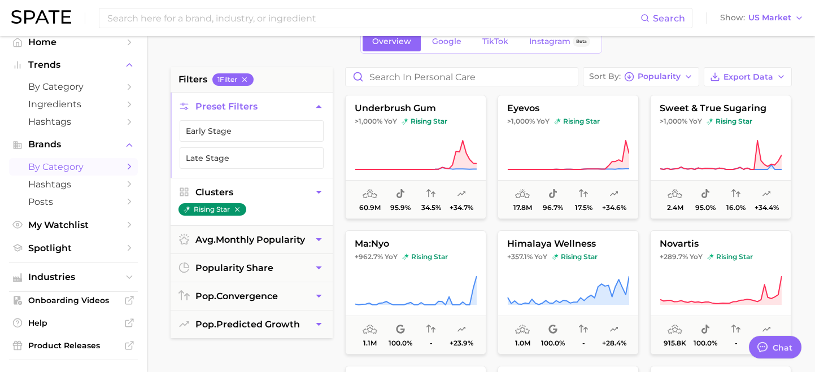
scroll to position [69, 0]
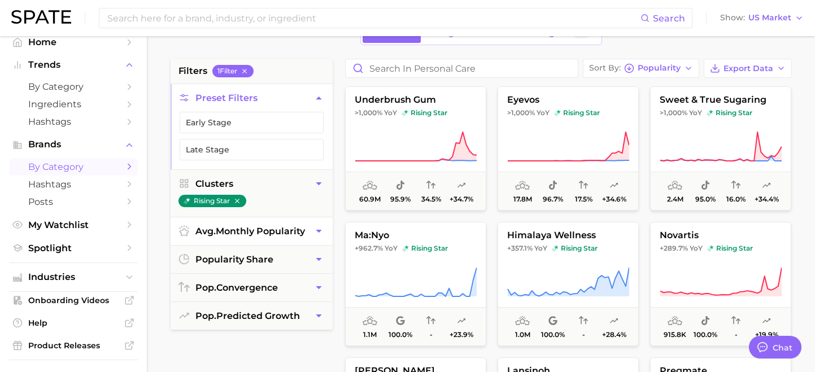
click at [318, 236] on icon "button" at bounding box center [319, 231] width 12 height 12
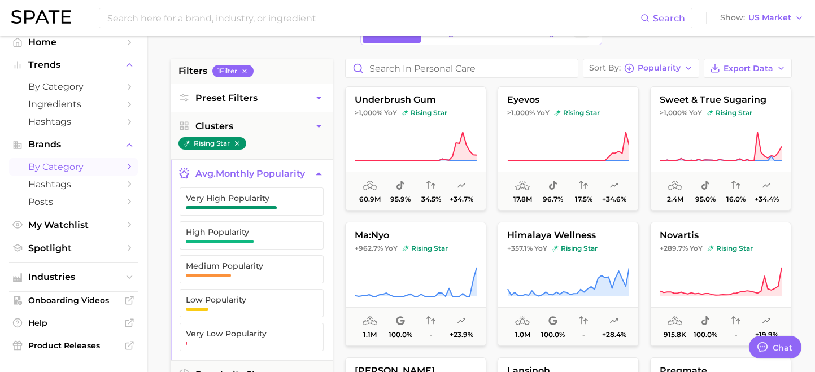
click at [314, 174] on icon "button" at bounding box center [319, 174] width 12 height 12
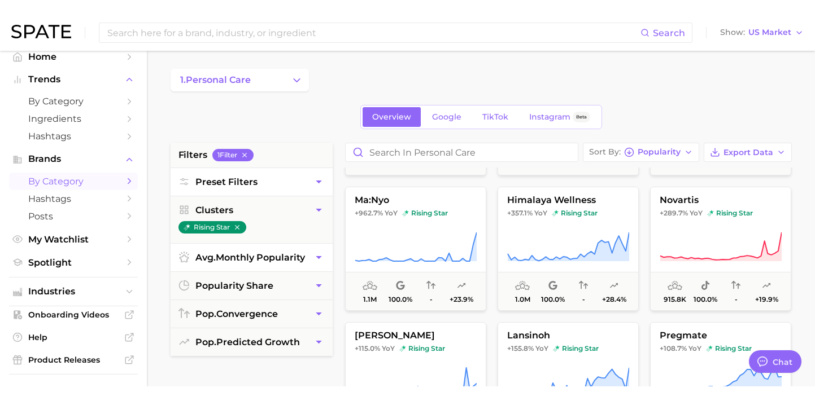
scroll to position [0, 0]
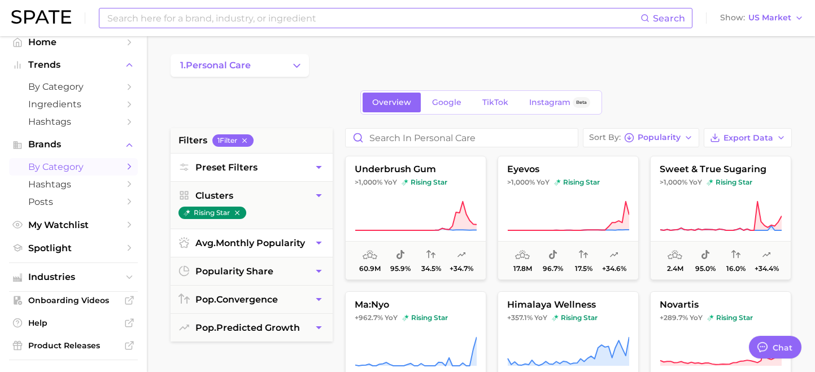
type textarea "x"
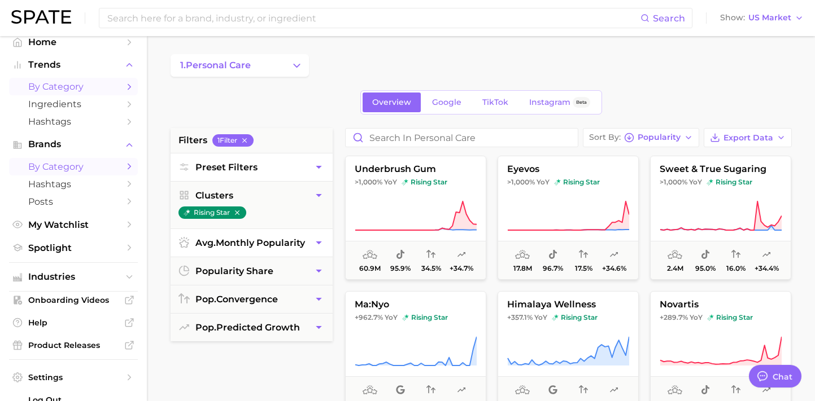
click at [127, 82] on icon "Sidebar" at bounding box center [129, 87] width 10 height 10
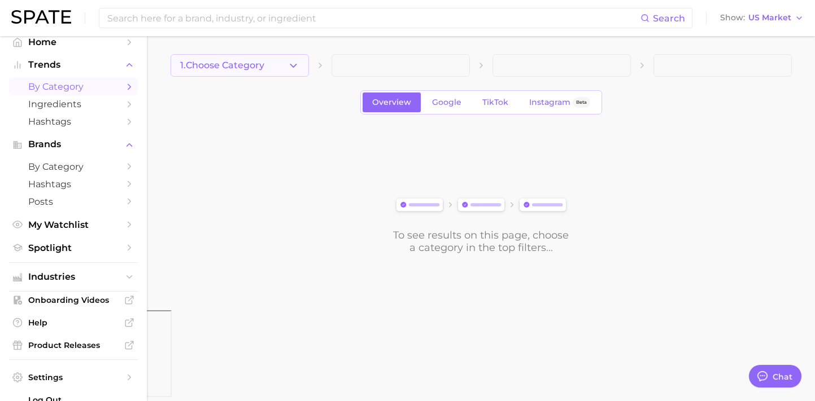
click at [292, 66] on polyline "button" at bounding box center [293, 65] width 6 height 3
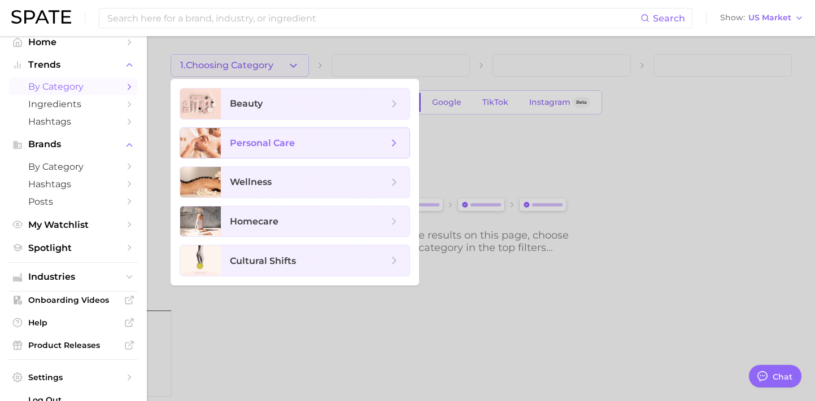
click at [397, 136] on span "personal care" at bounding box center [315, 143] width 189 height 30
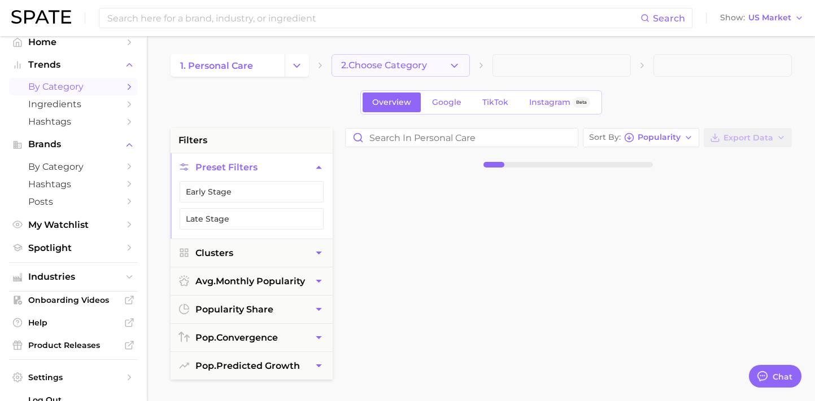
click at [443, 64] on button "2. Choose Category" at bounding box center [400, 65] width 138 height 23
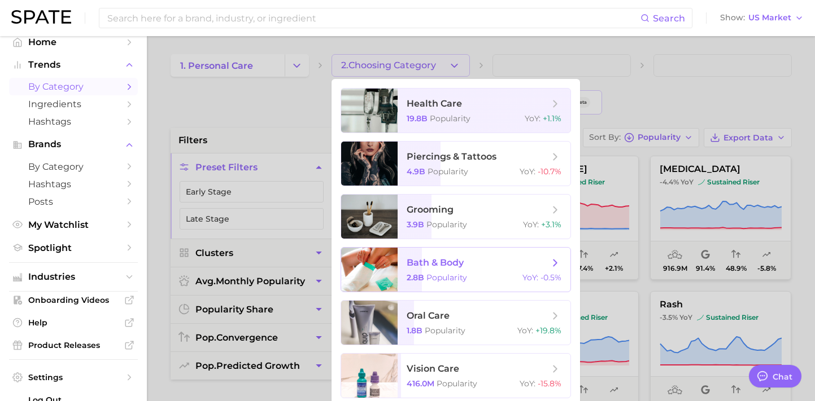
click at [557, 257] on icon at bounding box center [555, 263] width 12 height 12
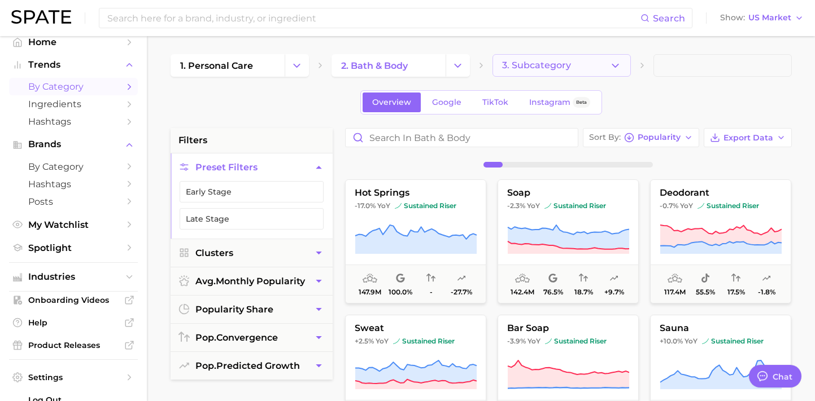
click at [604, 62] on button "3. Subcategory" at bounding box center [561, 65] width 138 height 23
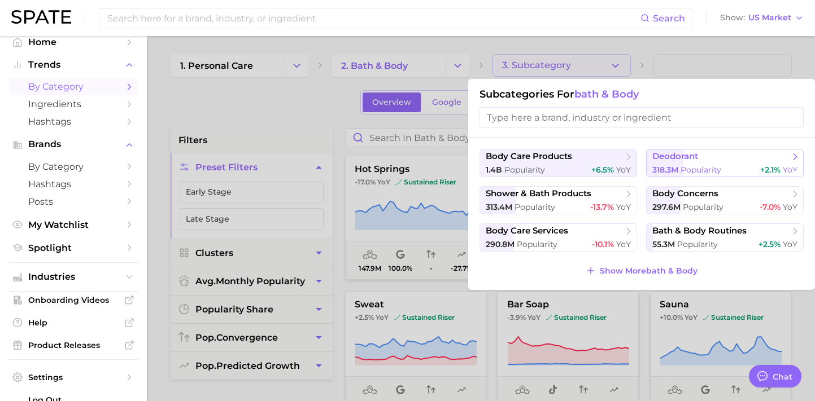
click at [702, 159] on span "deodorant" at bounding box center [720, 156] width 137 height 11
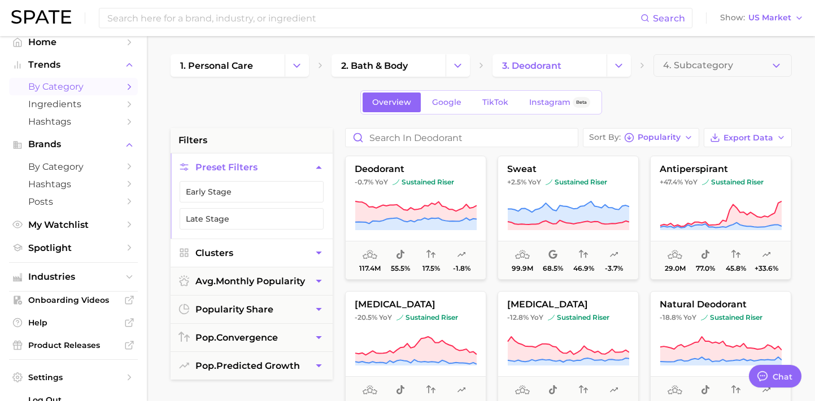
click at [290, 254] on button "Clusters" at bounding box center [252, 253] width 162 height 28
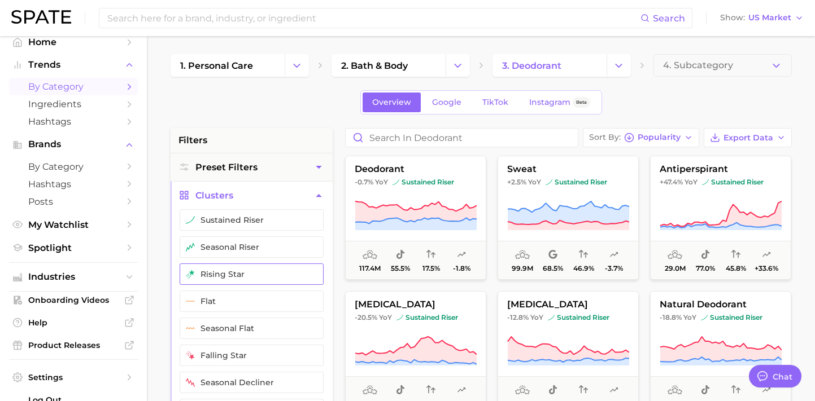
click at [267, 272] on button "rising star" at bounding box center [252, 274] width 144 height 21
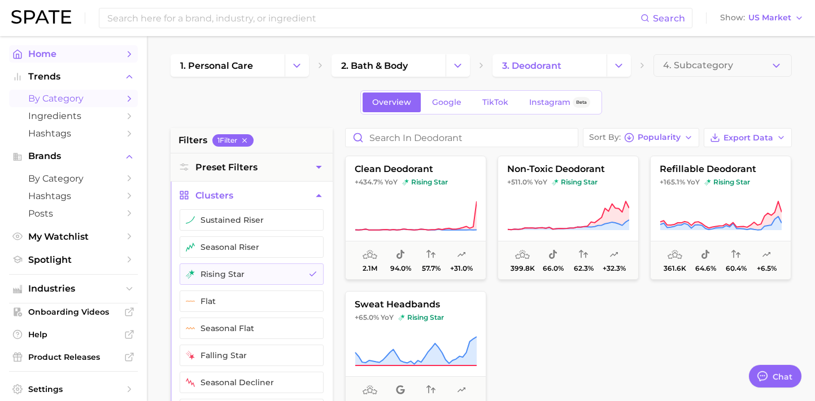
click at [62, 48] on link "Home" at bounding box center [73, 54] width 129 height 18
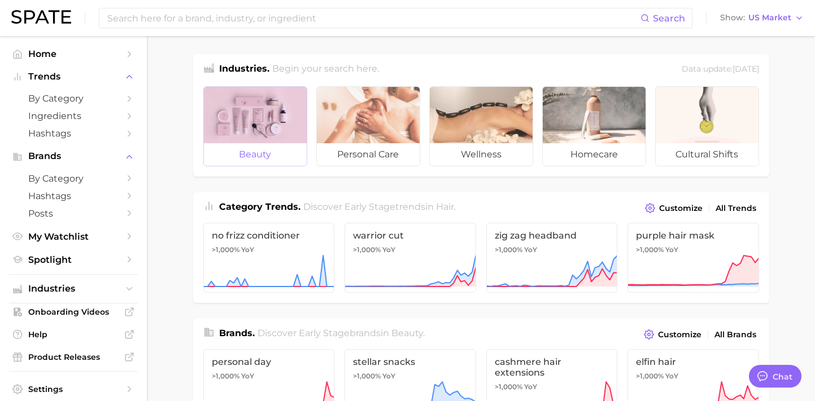
click at [266, 124] on div at bounding box center [255, 115] width 103 height 56
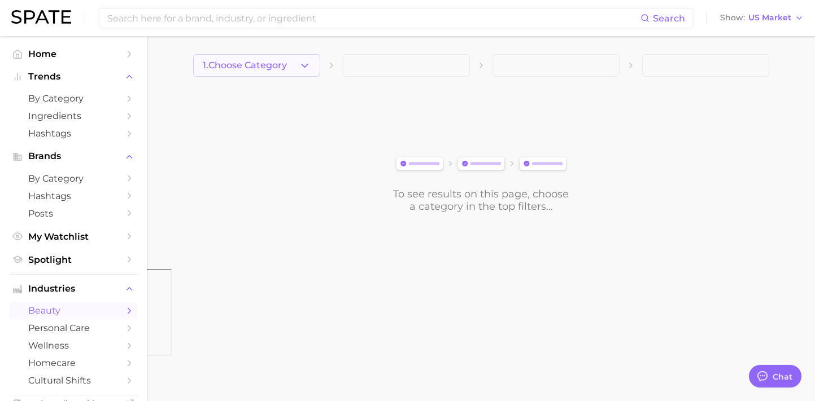
click at [308, 64] on icon "button" at bounding box center [305, 66] width 12 height 12
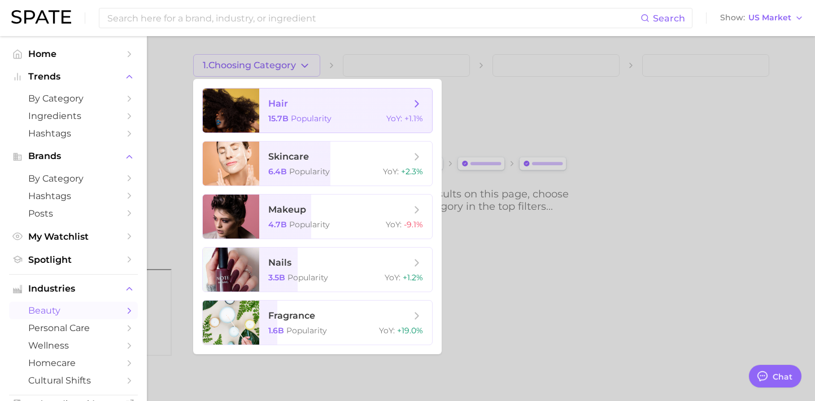
click at [301, 112] on span "hair 15.7b Popularity YoY : +1.1%" at bounding box center [345, 111] width 173 height 44
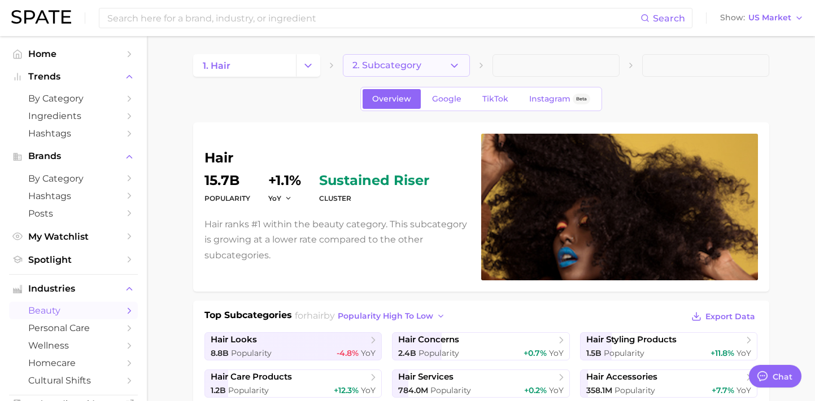
click at [451, 68] on icon "button" at bounding box center [454, 66] width 12 height 12
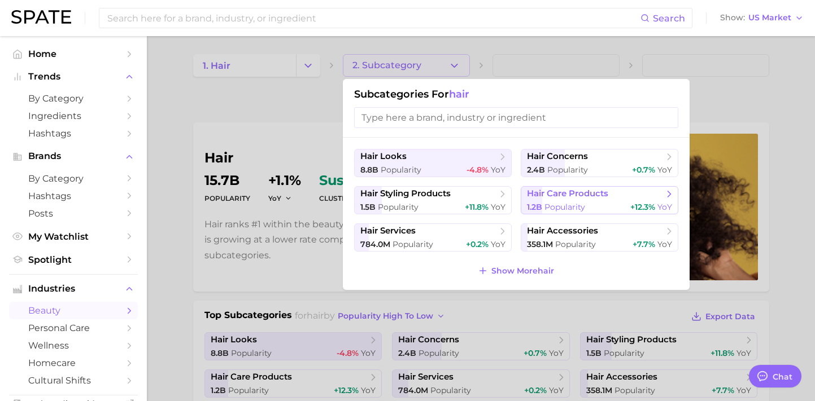
click at [587, 193] on span "hair care products" at bounding box center [567, 194] width 81 height 11
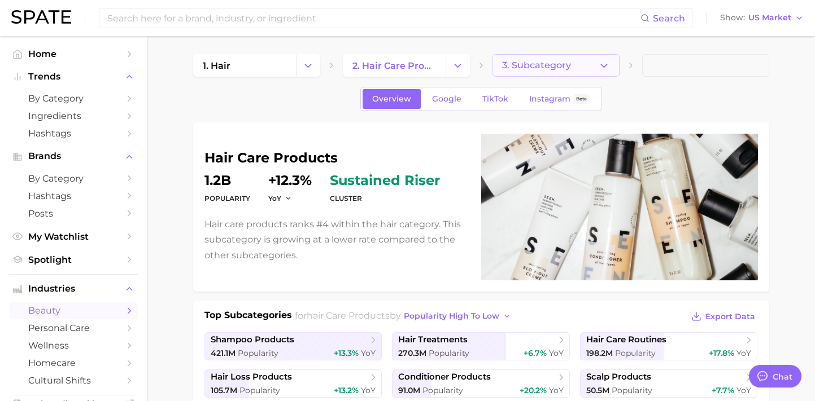
click at [593, 71] on button "3. Subcategory" at bounding box center [555, 65] width 127 height 23
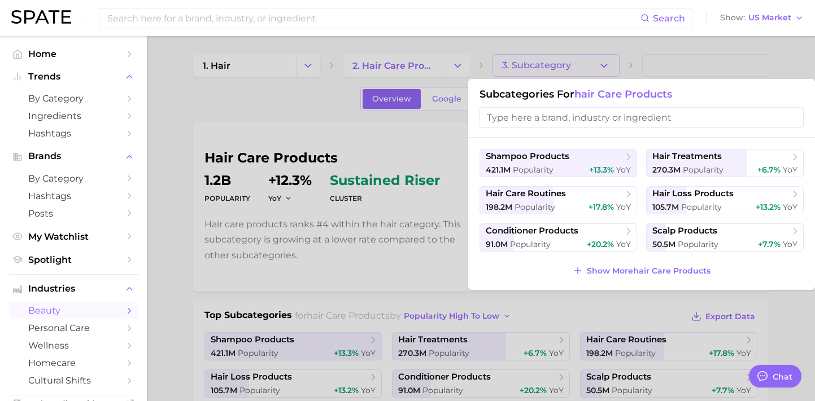
click at [306, 123] on div at bounding box center [407, 200] width 815 height 401
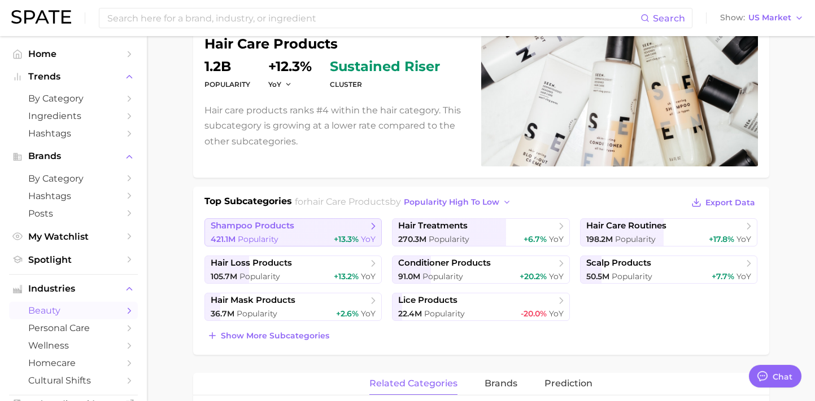
scroll to position [247, 0]
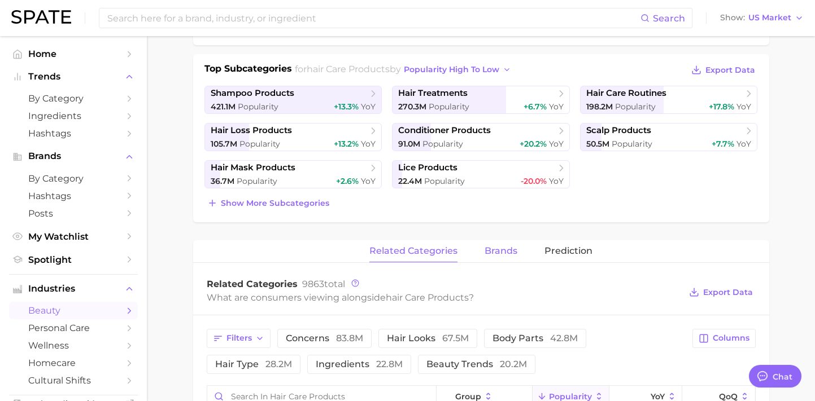
click at [490, 248] on span "brands" at bounding box center [500, 251] width 33 height 10
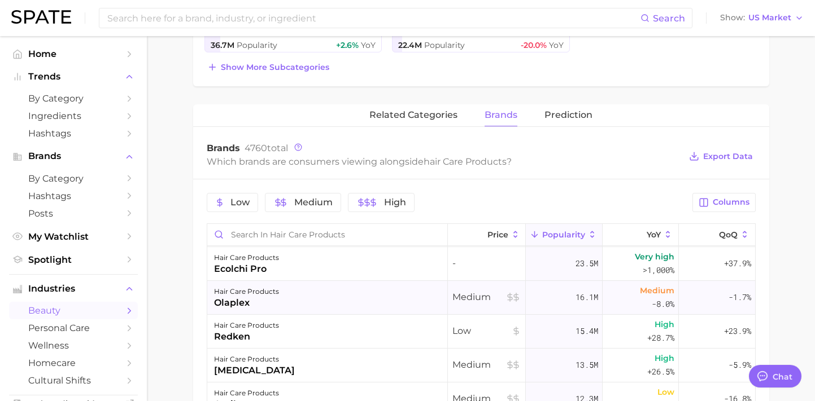
scroll to position [0, 0]
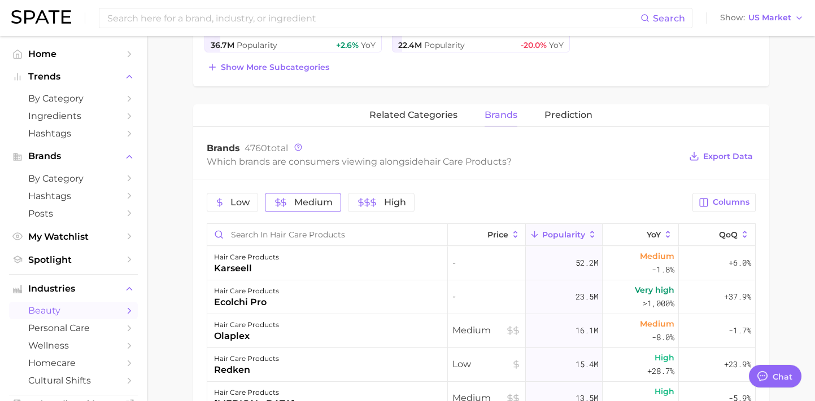
click at [312, 206] on span "Medium" at bounding box center [313, 202] width 38 height 9
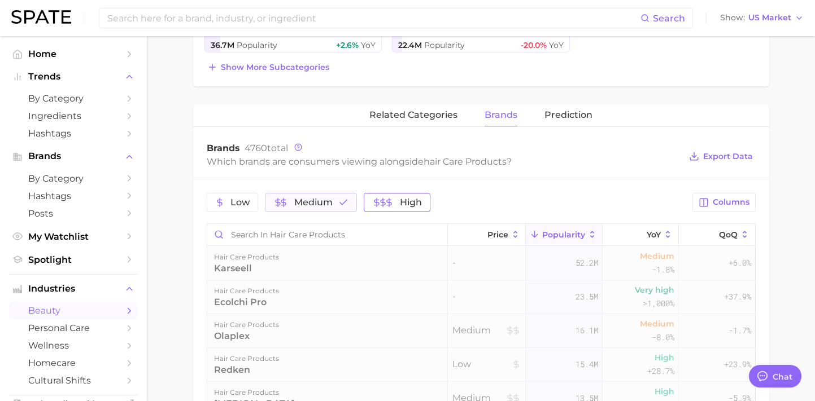
click at [369, 206] on button "High" at bounding box center [397, 202] width 66 height 19
click at [423, 202] on button "High" at bounding box center [405, 202] width 82 height 19
click at [339, 203] on icon "button" at bounding box center [343, 203] width 10 height 10
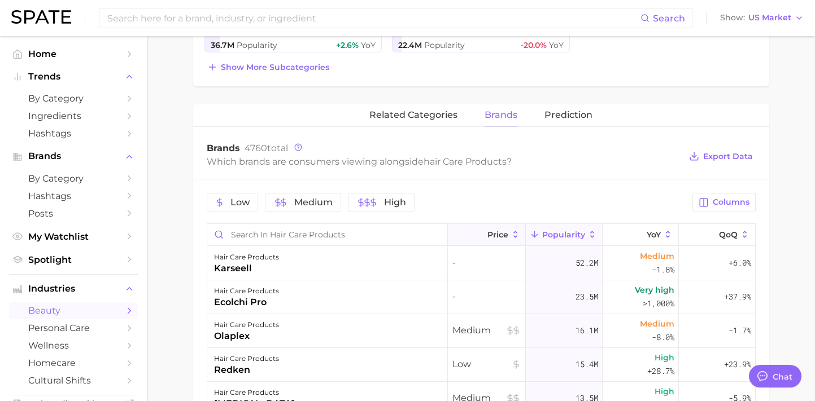
click at [513, 233] on icon at bounding box center [515, 234] width 4 height 7
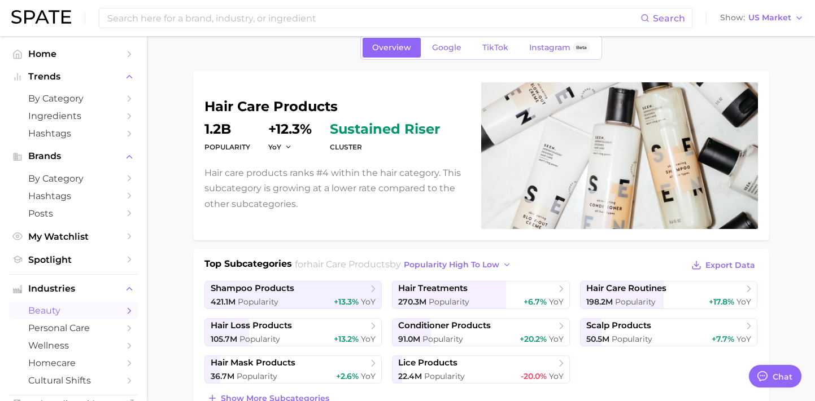
scroll to position [78, 0]
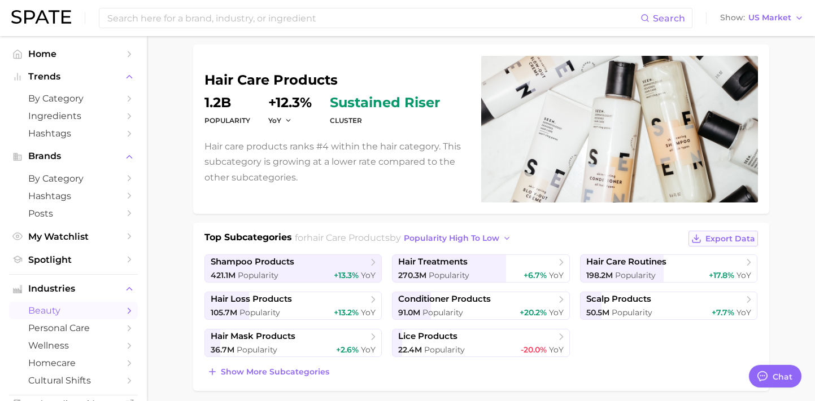
click at [706, 237] on span "Export Data" at bounding box center [730, 239] width 50 height 10
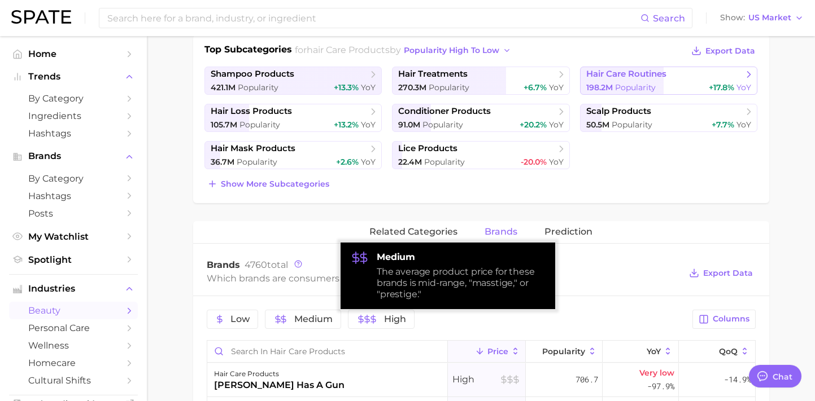
scroll to position [368, 0]
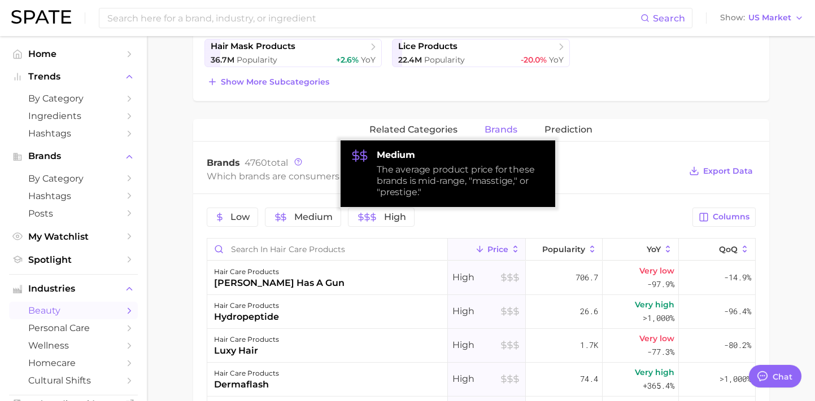
click at [646, 192] on div "Brands 4760 total Which brands are consumers viewing alongside hair care produc…" at bounding box center [481, 170] width 576 height 45
click at [710, 169] on span "Export Data" at bounding box center [728, 172] width 50 height 10
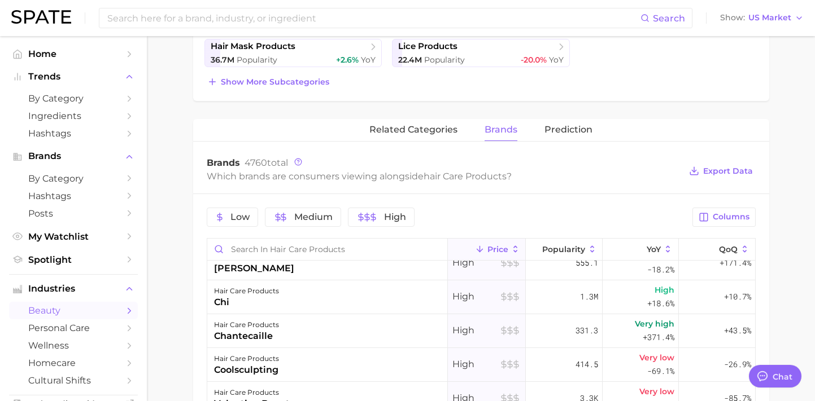
scroll to position [590, 0]
click at [299, 213] on span "Medium" at bounding box center [313, 217] width 38 height 9
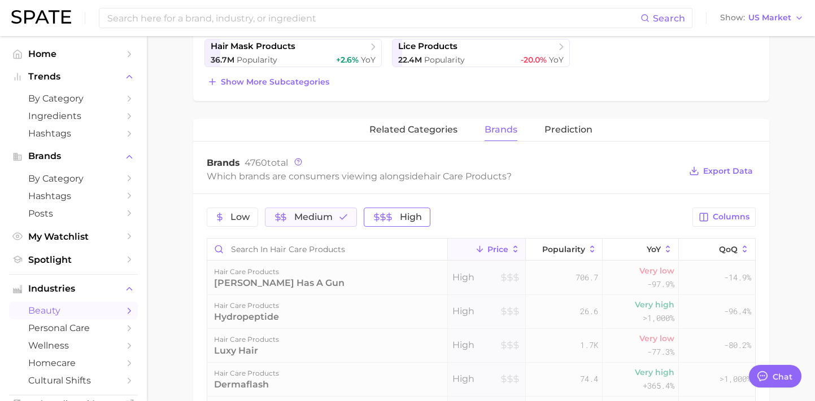
click at [390, 213] on icon "button" at bounding box center [388, 217] width 9 height 9
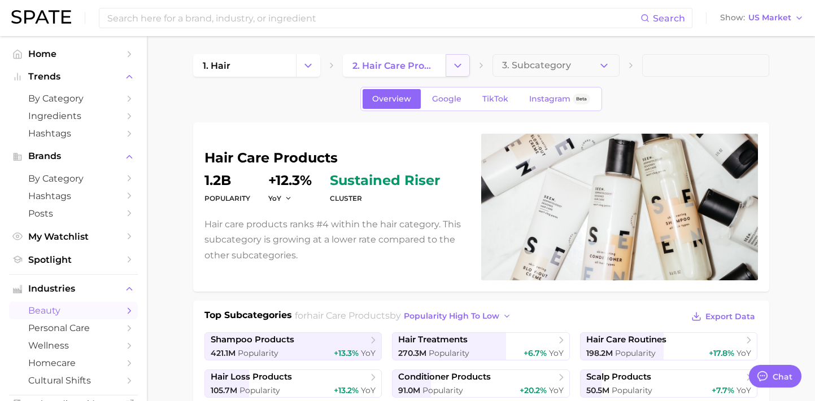
click at [451, 68] on button "Change Category" at bounding box center [457, 65] width 24 height 23
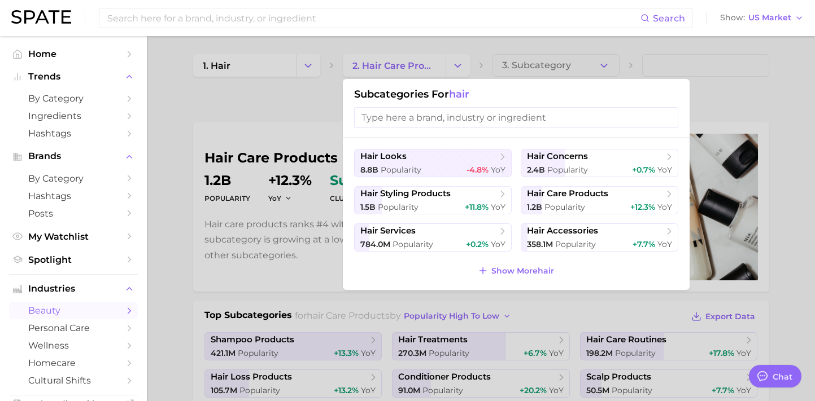
click at [330, 87] on div at bounding box center [407, 200] width 815 height 401
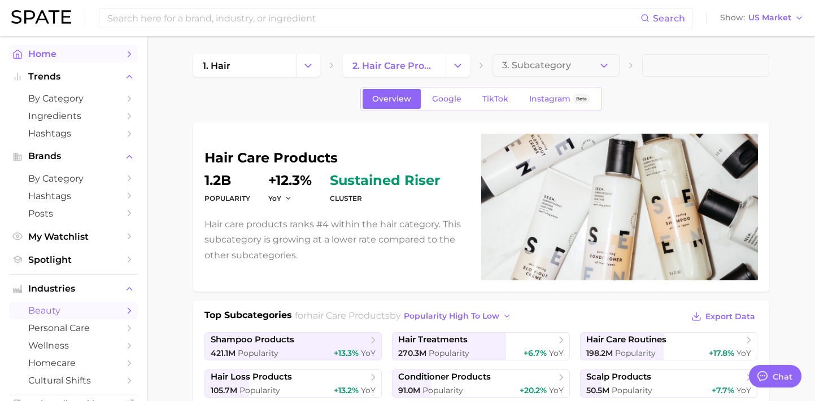
click at [73, 57] on span "Home" at bounding box center [73, 54] width 90 height 11
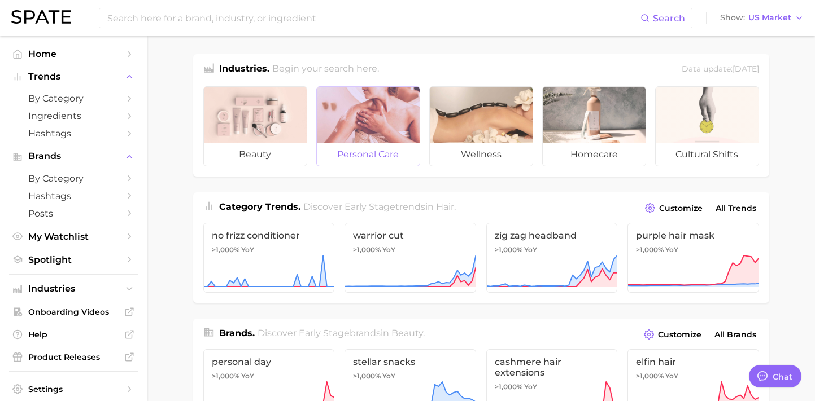
click at [404, 128] on div at bounding box center [368, 115] width 103 height 56
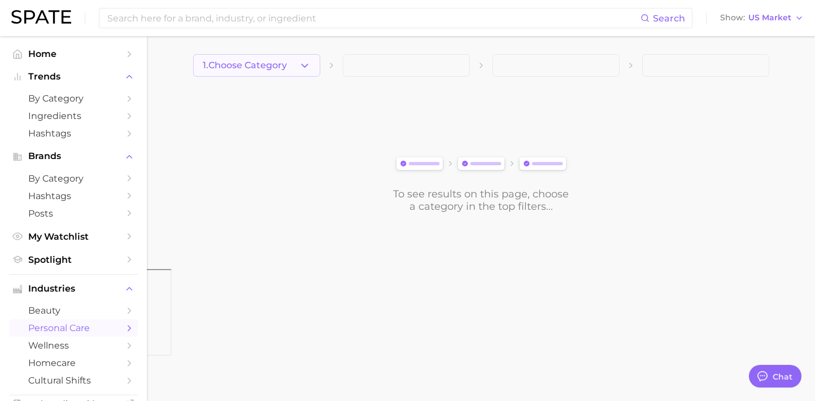
click at [303, 68] on icon "button" at bounding box center [305, 66] width 12 height 12
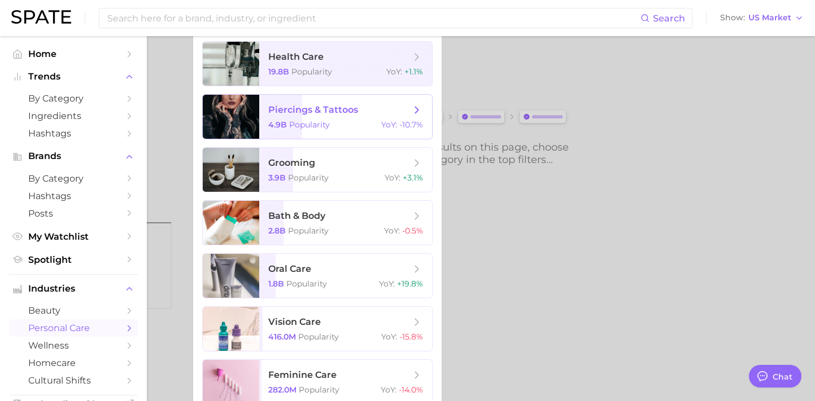
scroll to position [30, 0]
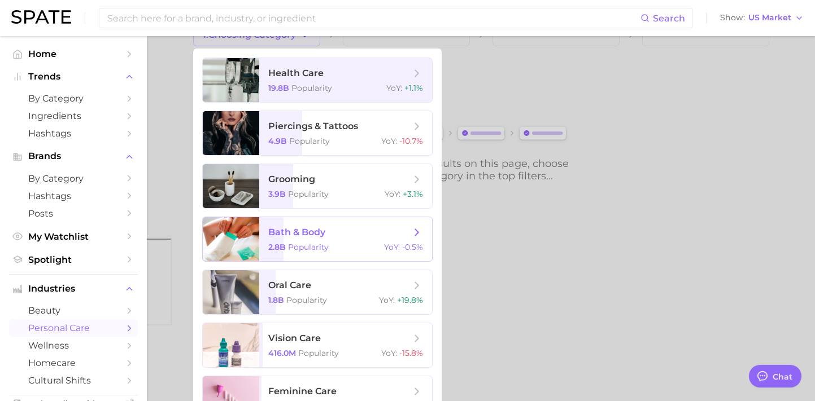
click at [407, 224] on span "bath & body 2.8b Popularity YoY : -0.5%" at bounding box center [345, 239] width 173 height 44
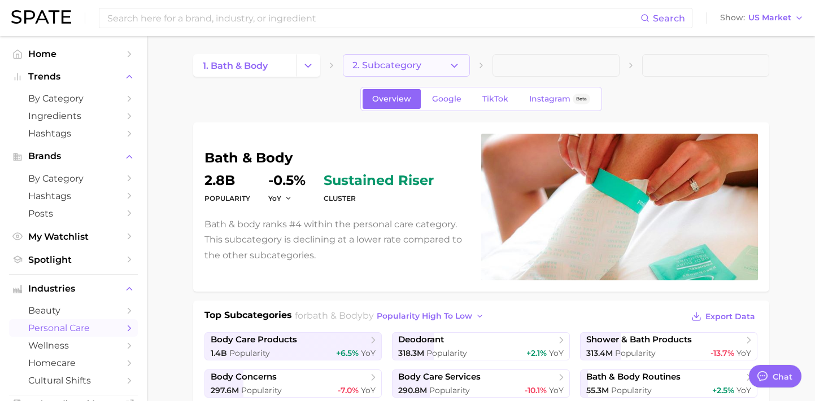
click at [436, 64] on button "2. Subcategory" at bounding box center [406, 65] width 127 height 23
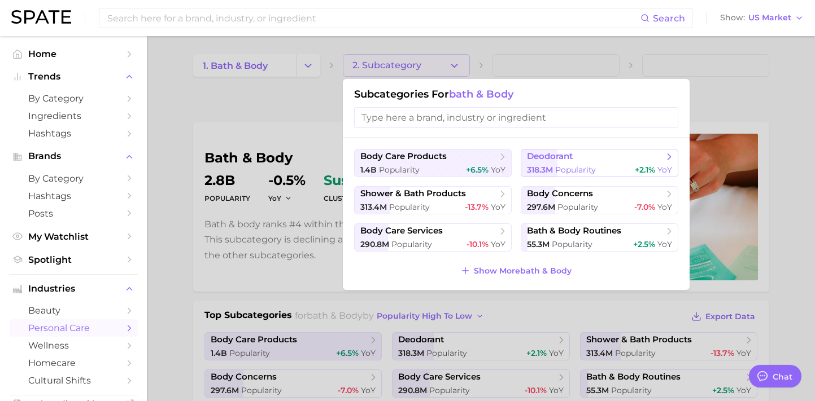
click at [575, 160] on span "deodorant" at bounding box center [595, 156] width 137 height 11
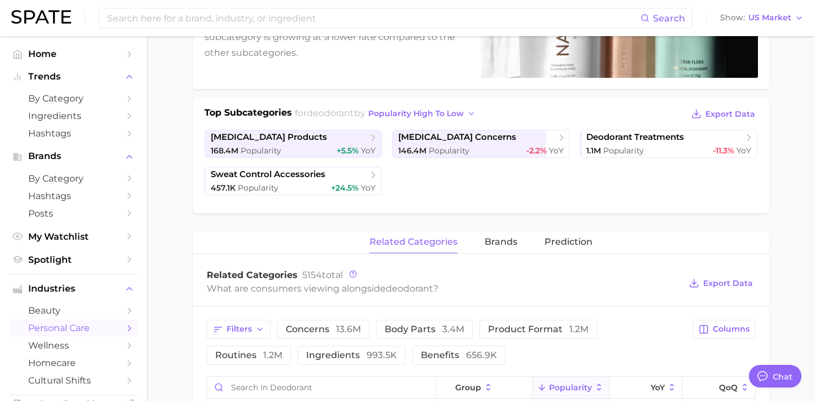
scroll to position [225, 0]
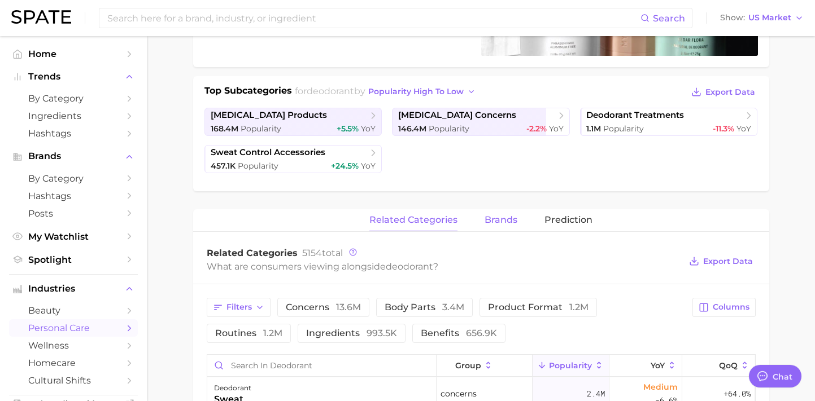
click at [498, 223] on span "brands" at bounding box center [500, 220] width 33 height 10
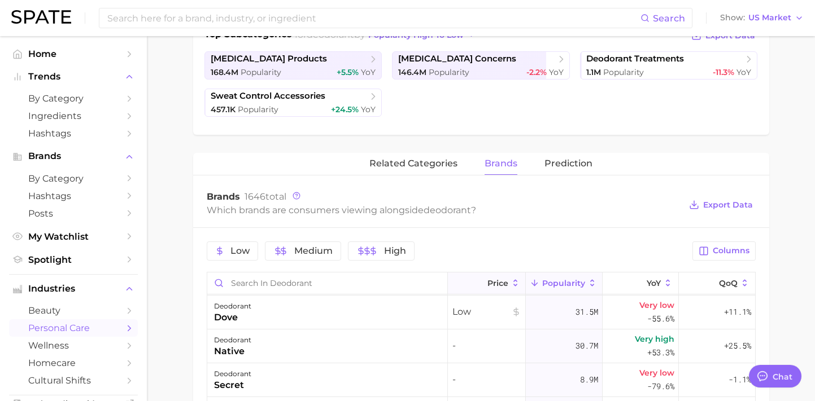
scroll to position [73, 0]
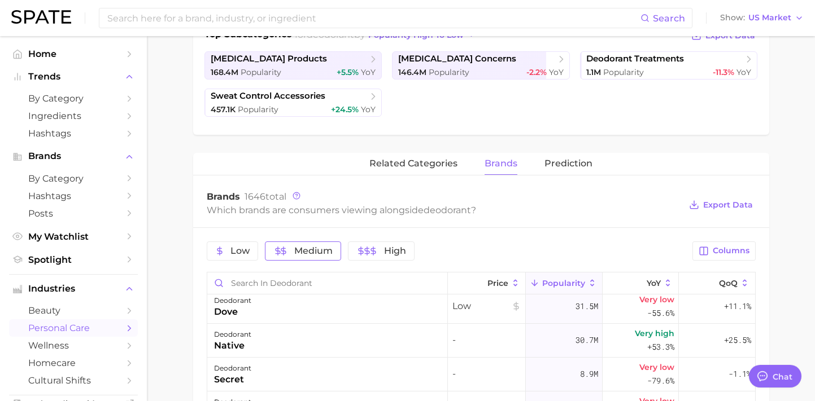
click at [322, 249] on span "Medium" at bounding box center [313, 251] width 38 height 9
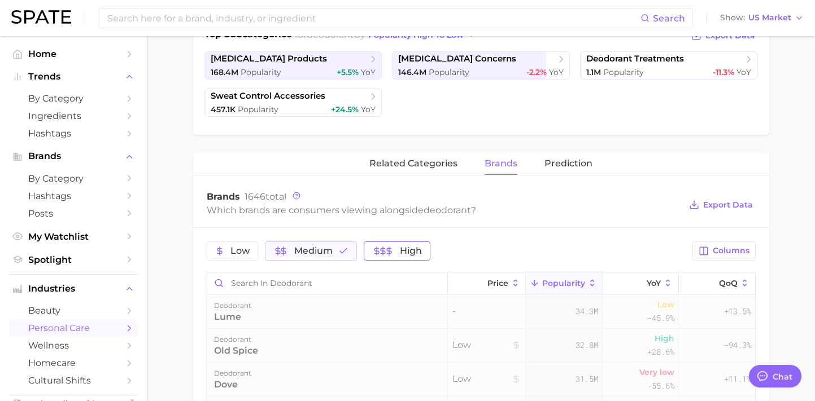
click at [382, 249] on icon "button" at bounding box center [382, 251] width 9 height 9
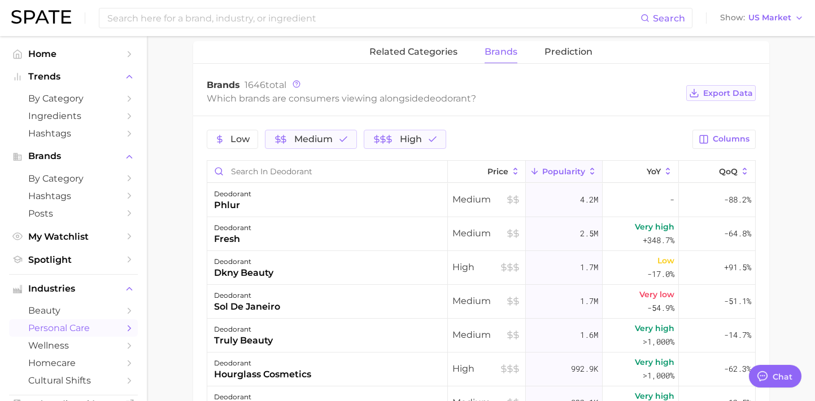
click at [698, 88] on icon at bounding box center [694, 93] width 10 height 10
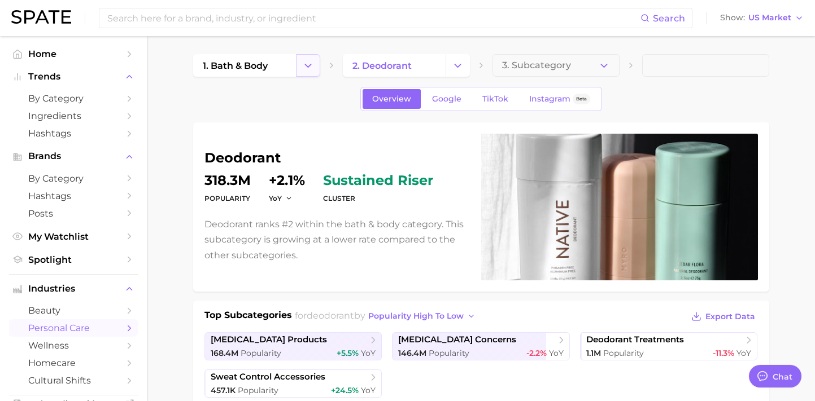
click at [311, 67] on icon "Change Category" at bounding box center [308, 66] width 12 height 12
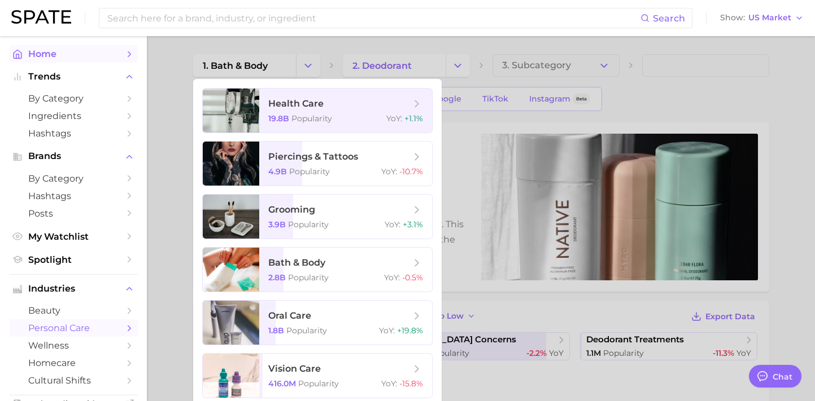
click at [112, 49] on span "Home" at bounding box center [73, 54] width 90 height 11
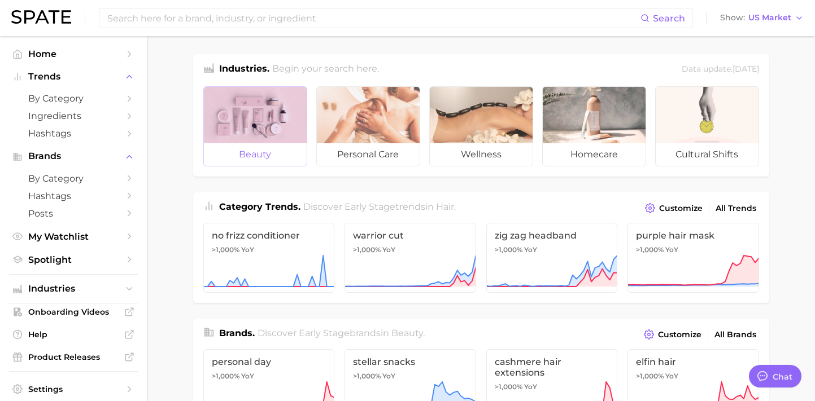
click at [255, 142] on div at bounding box center [255, 115] width 103 height 56
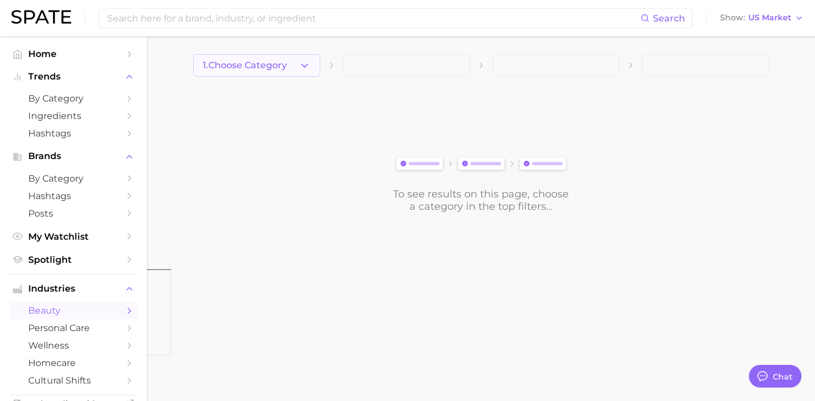
click at [314, 67] on button "1. Choose Category" at bounding box center [256, 65] width 127 height 23
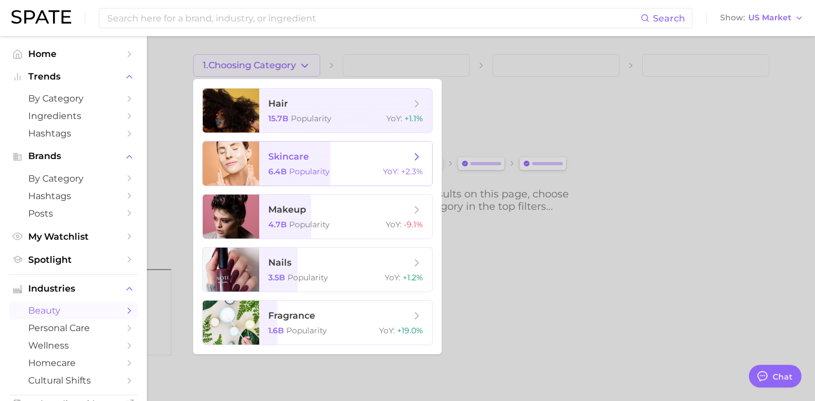
click at [340, 159] on span "skincare" at bounding box center [339, 157] width 142 height 12
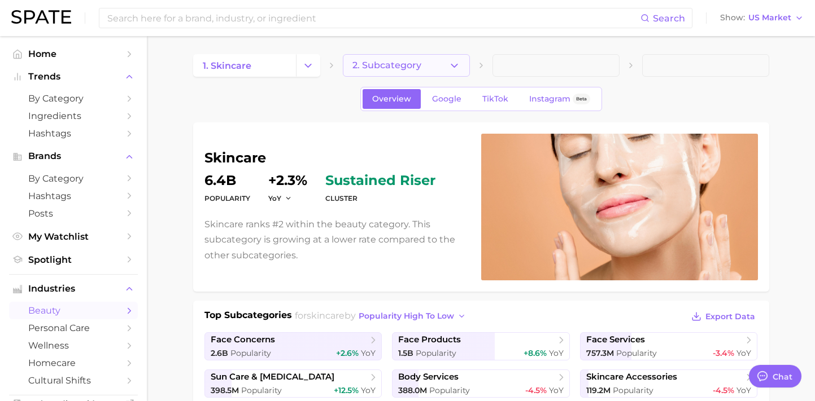
click at [449, 64] on icon "button" at bounding box center [454, 66] width 12 height 12
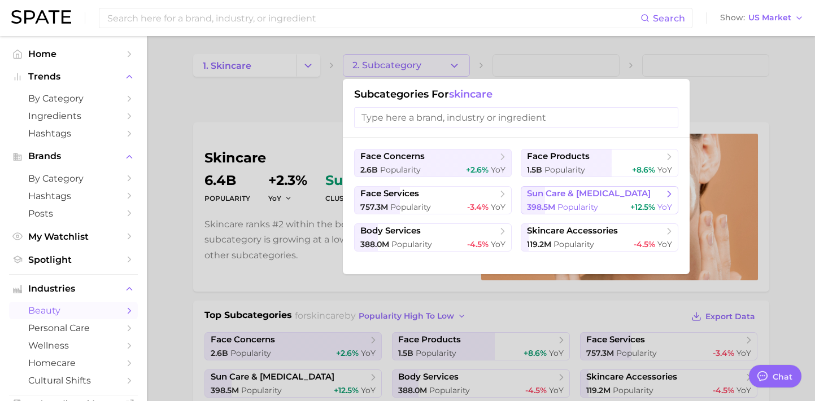
click at [564, 196] on span "sun care & [MEDICAL_DATA]" at bounding box center [589, 194] width 124 height 11
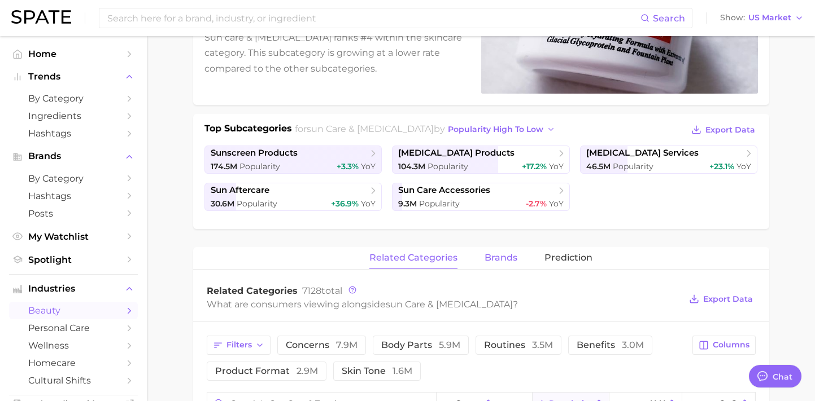
click at [500, 259] on span "brands" at bounding box center [500, 258] width 33 height 10
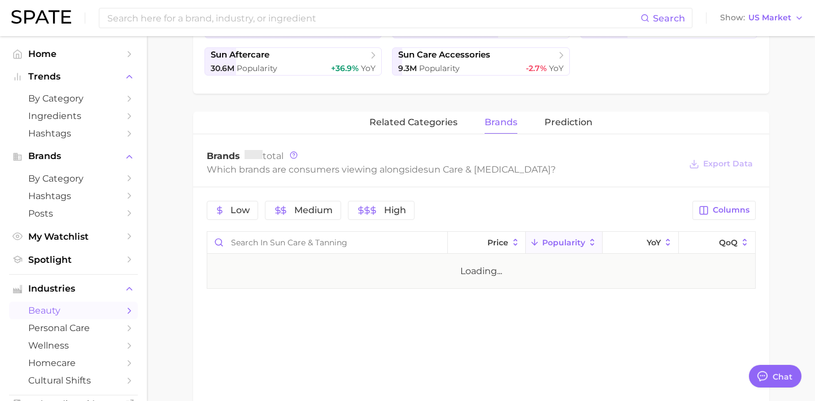
scroll to position [323, 0]
click at [313, 215] on button "Medium" at bounding box center [303, 209] width 77 height 19
click at [378, 215] on button "High" at bounding box center [397, 209] width 66 height 19
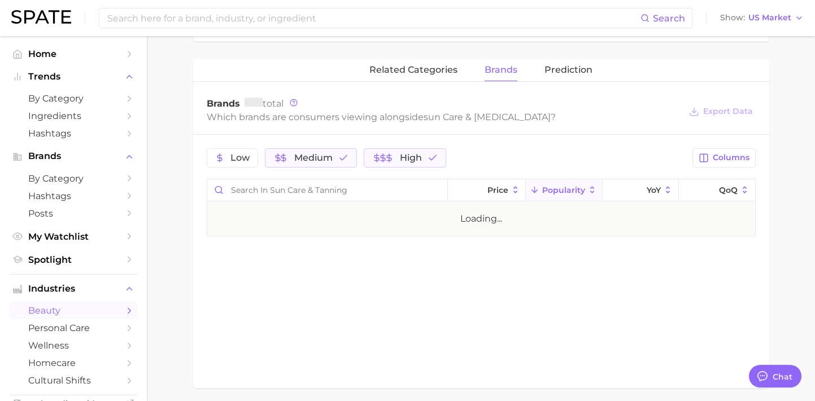
scroll to position [398, 0]
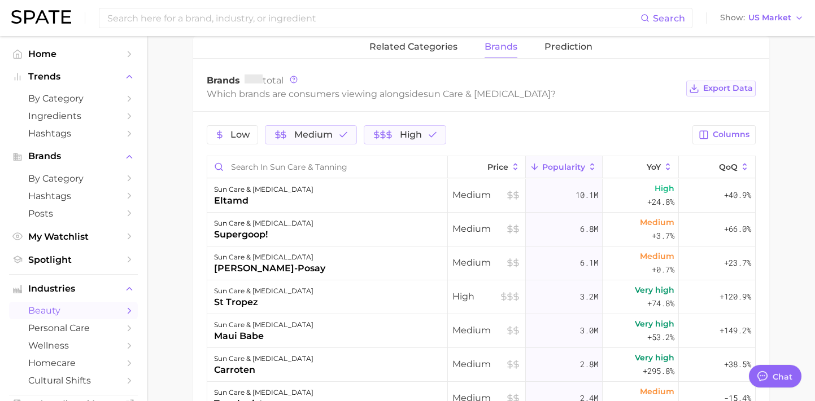
click at [725, 86] on span "Export Data" at bounding box center [728, 89] width 50 height 10
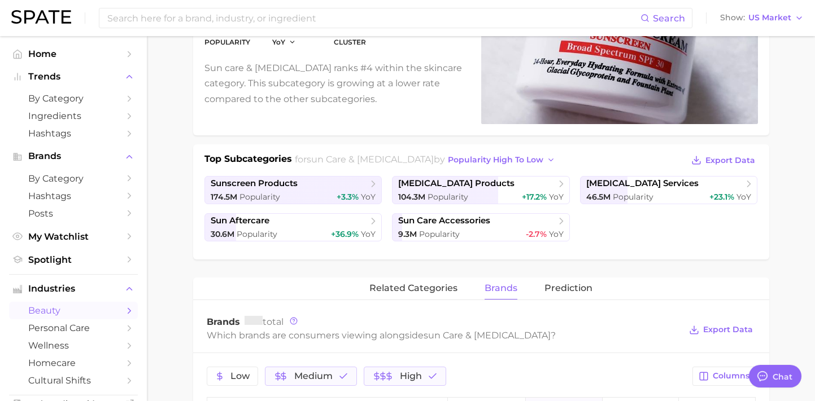
scroll to position [0, 0]
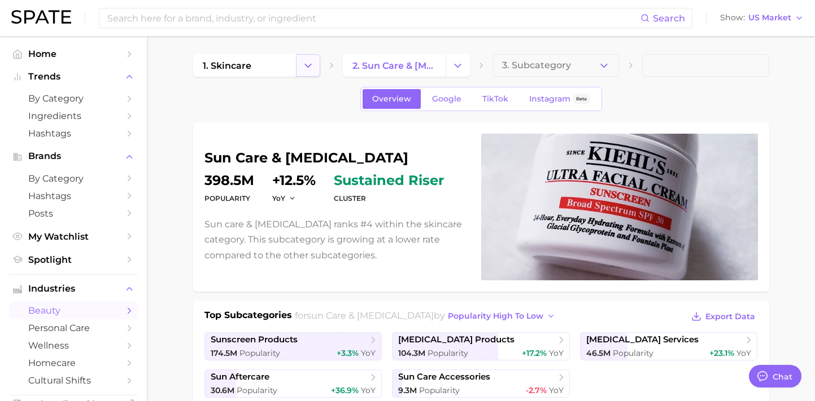
click at [312, 69] on icon "Change Category" at bounding box center [308, 66] width 12 height 12
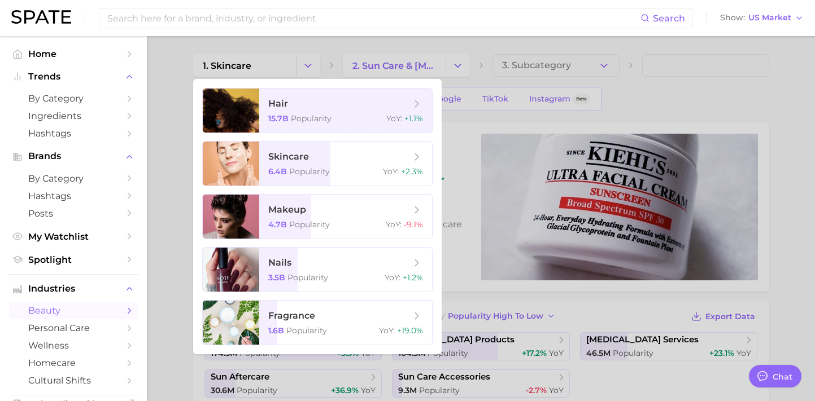
click at [177, 119] on div at bounding box center [407, 200] width 815 height 401
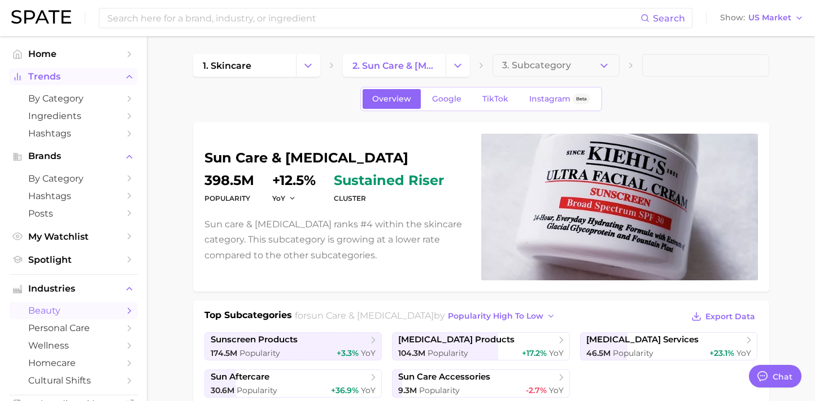
click at [94, 77] on span "Trends" at bounding box center [73, 77] width 90 height 10
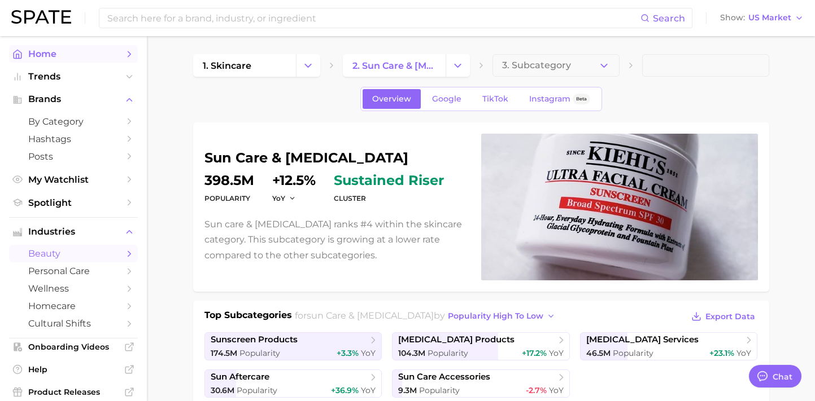
click at [93, 55] on span "Home" at bounding box center [73, 54] width 90 height 11
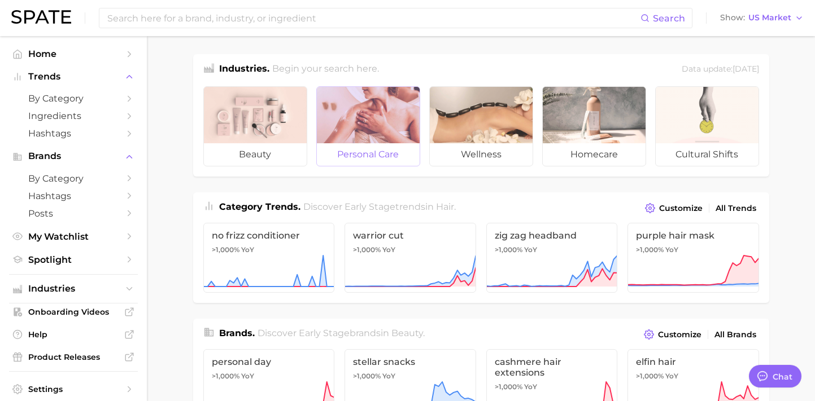
click at [349, 141] on div at bounding box center [368, 115] width 103 height 56
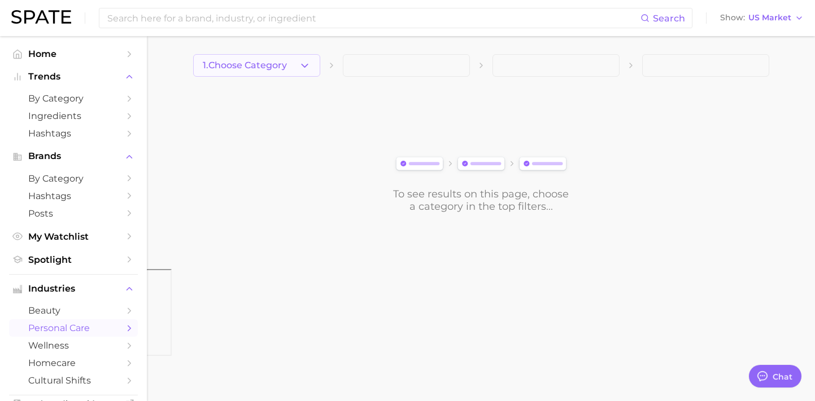
click at [307, 63] on icon "button" at bounding box center [305, 66] width 12 height 12
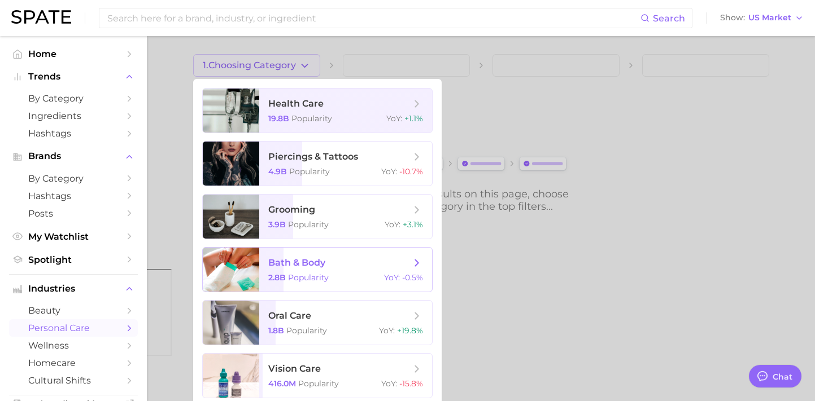
click at [347, 267] on span "bath & body" at bounding box center [339, 263] width 142 height 12
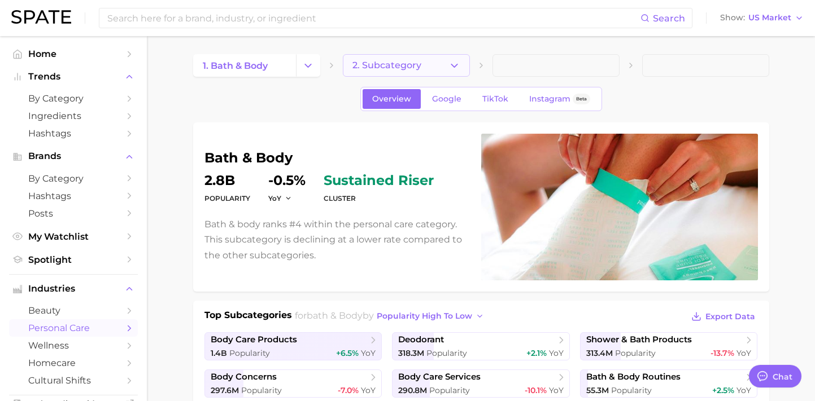
click at [461, 72] on button "2. Subcategory" at bounding box center [406, 65] width 127 height 23
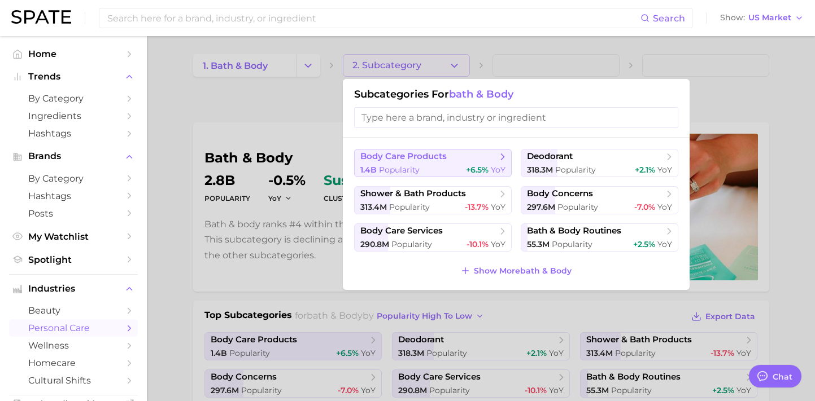
click at [496, 156] on span "body care products" at bounding box center [428, 156] width 137 height 11
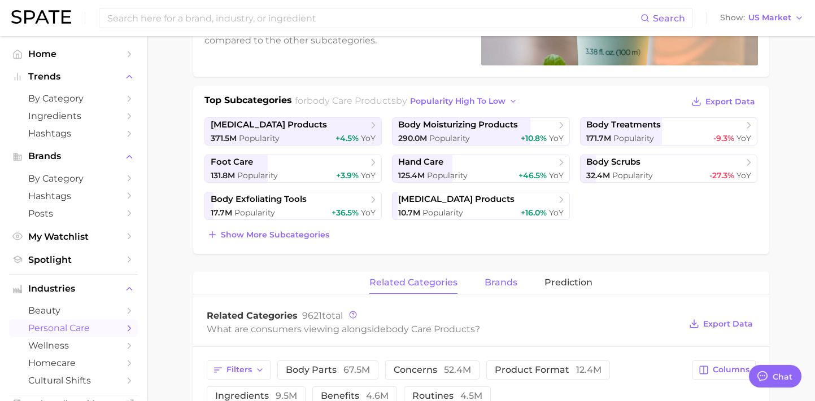
click at [497, 281] on span "brands" at bounding box center [500, 283] width 33 height 10
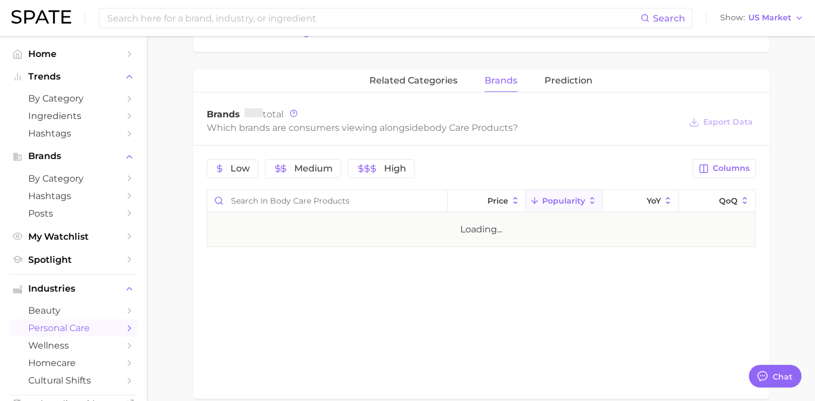
scroll to position [418, 0]
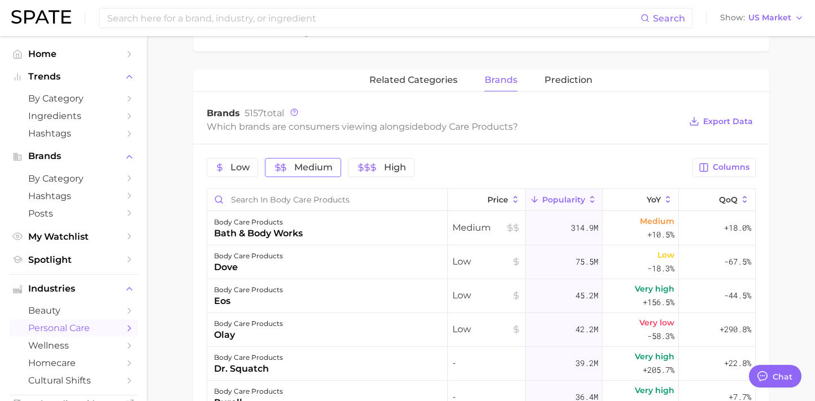
click at [317, 163] on span "Medium" at bounding box center [313, 167] width 38 height 9
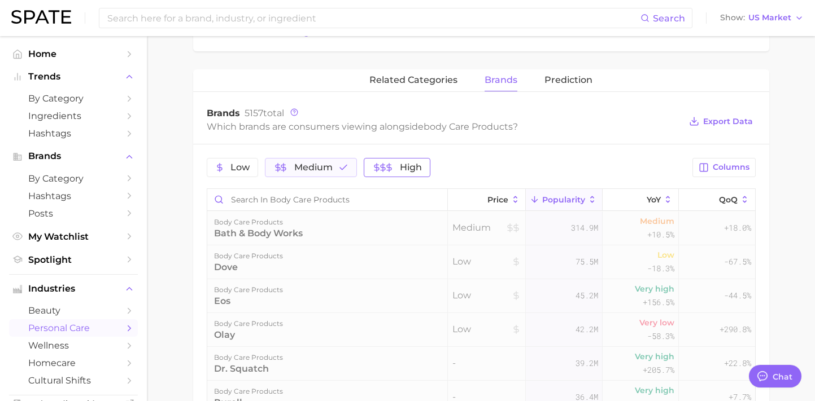
click at [377, 165] on icon "button" at bounding box center [376, 167] width 9 height 9
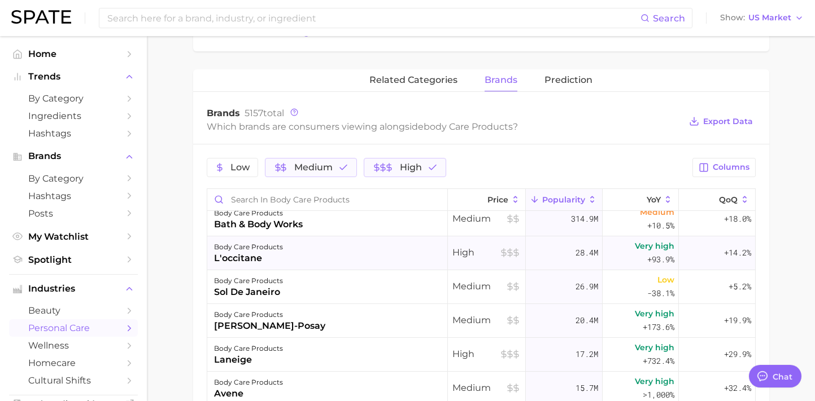
scroll to position [0, 0]
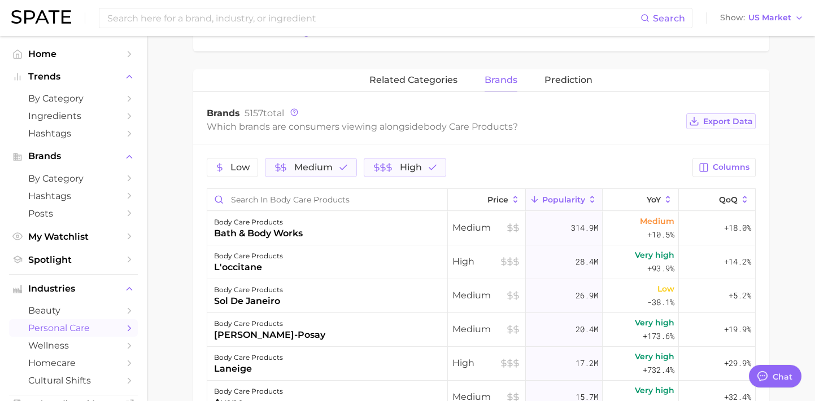
click at [723, 123] on span "Export Data" at bounding box center [728, 122] width 50 height 10
